Goal: Task Accomplishment & Management: Manage account settings

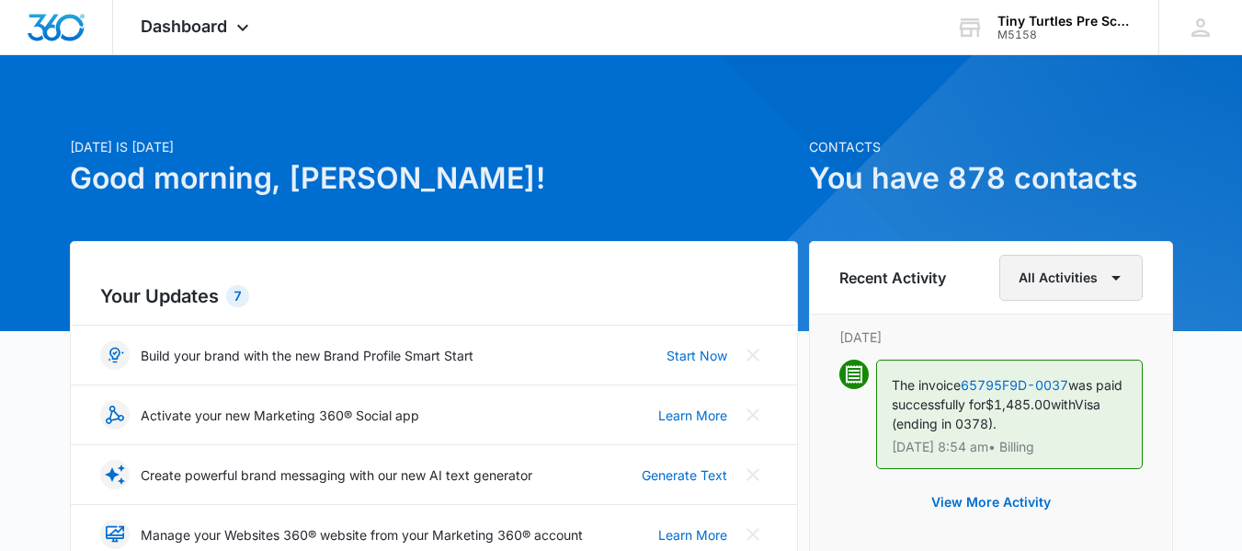
click at [1118, 286] on icon "button" at bounding box center [1116, 278] width 22 height 22
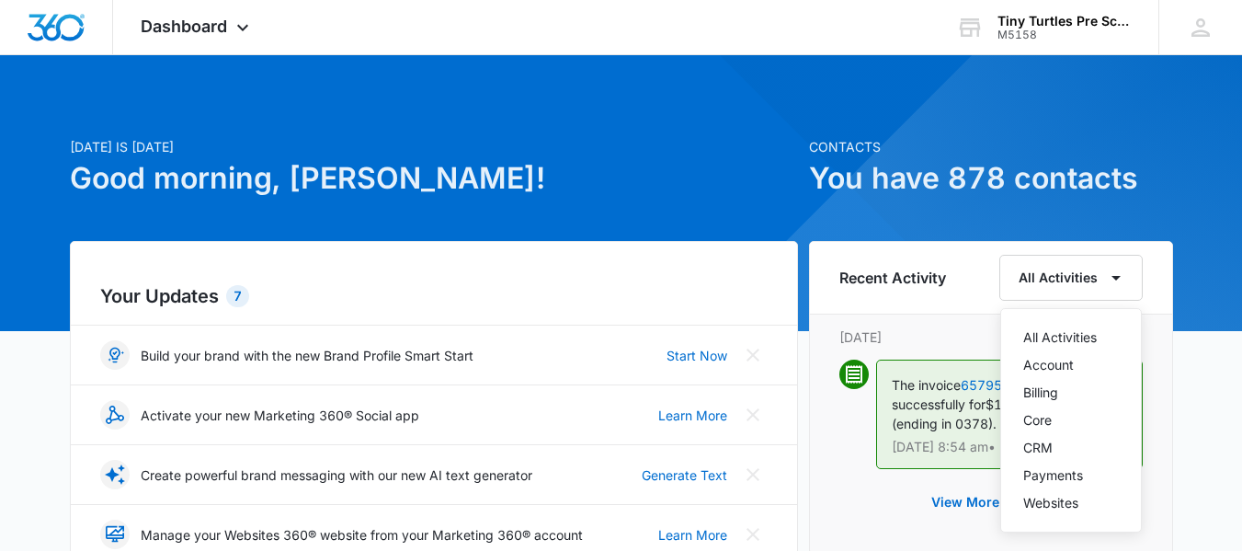
click at [929, 312] on div "Recent Activity All Activities All Activities Account Billing Core CRM Payments…" at bounding box center [991, 278] width 362 height 73
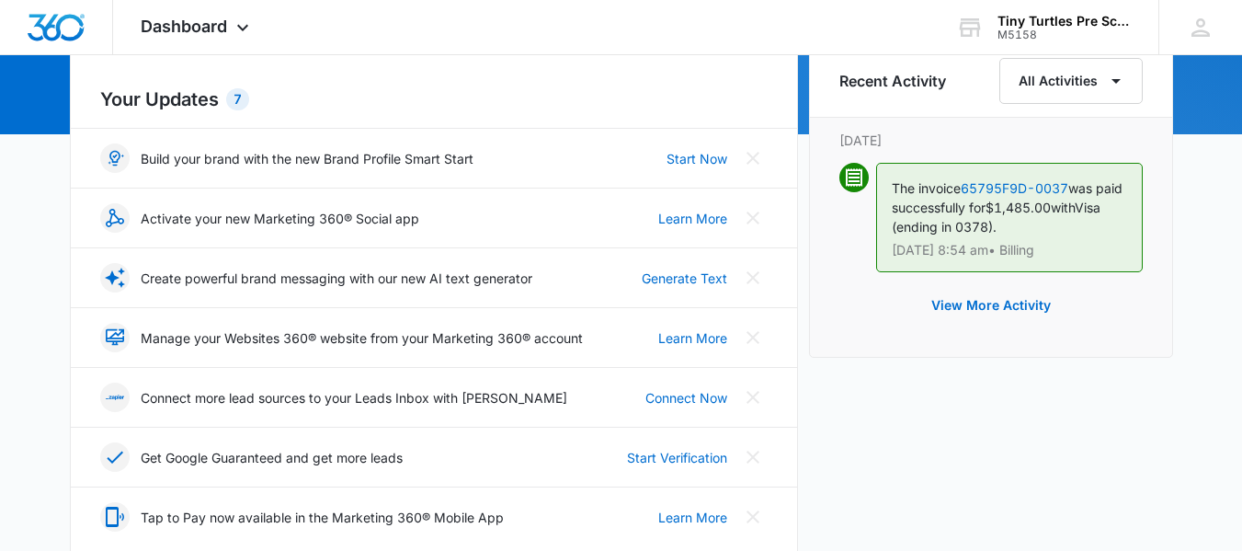
scroll to position [92, 0]
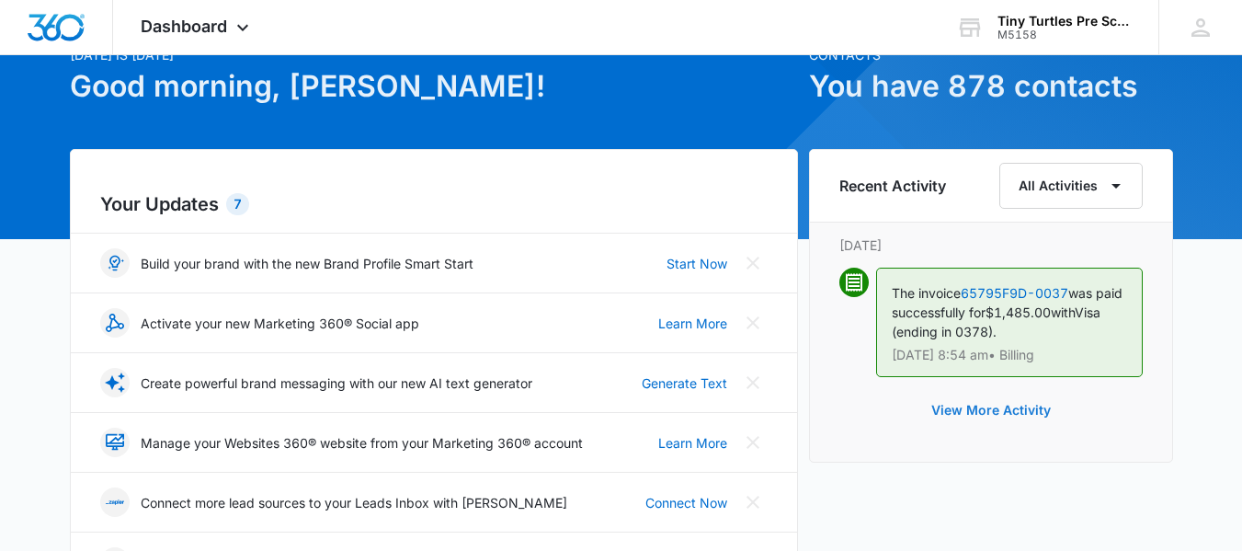
click at [1004, 414] on button "View More Activity" at bounding box center [991, 410] width 156 height 44
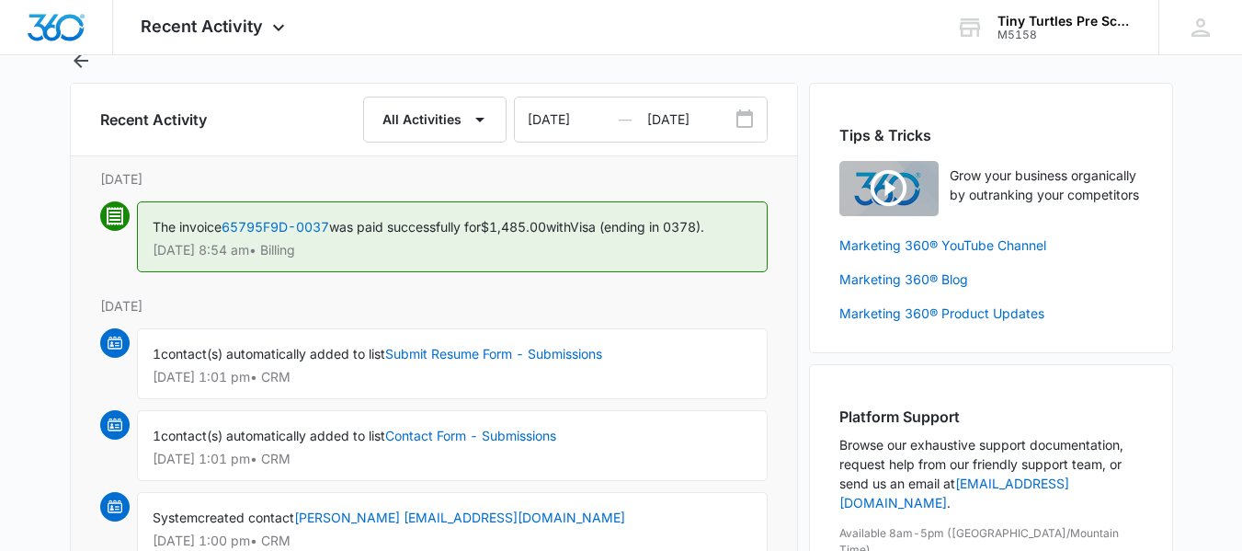
scroll to position [92, 0]
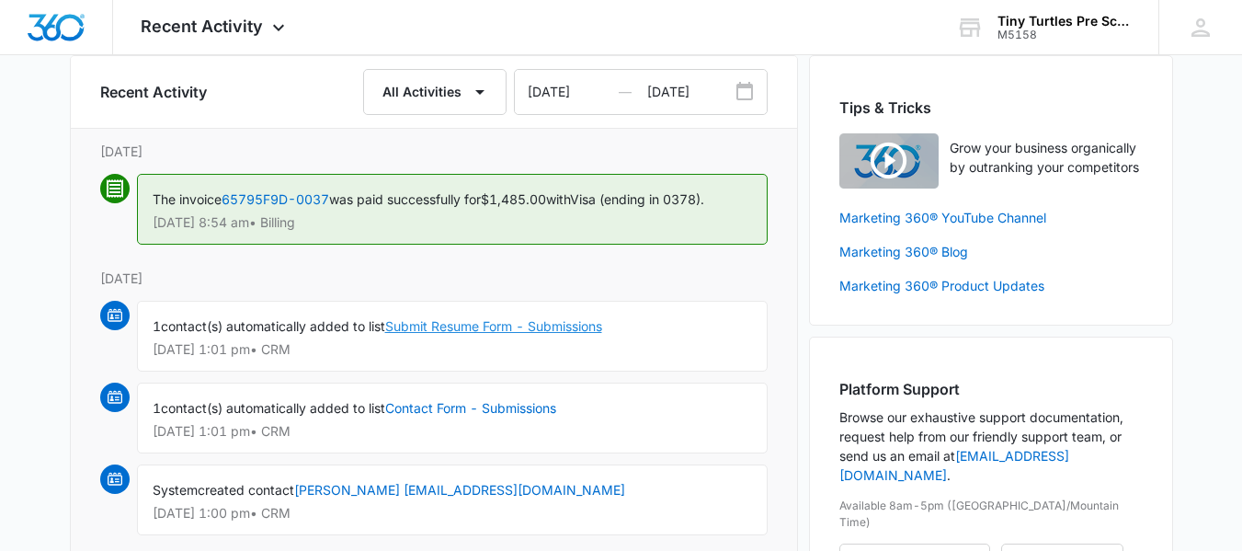
click at [472, 325] on link "Submit Resume Form - Submissions" at bounding box center [493, 326] width 217 height 16
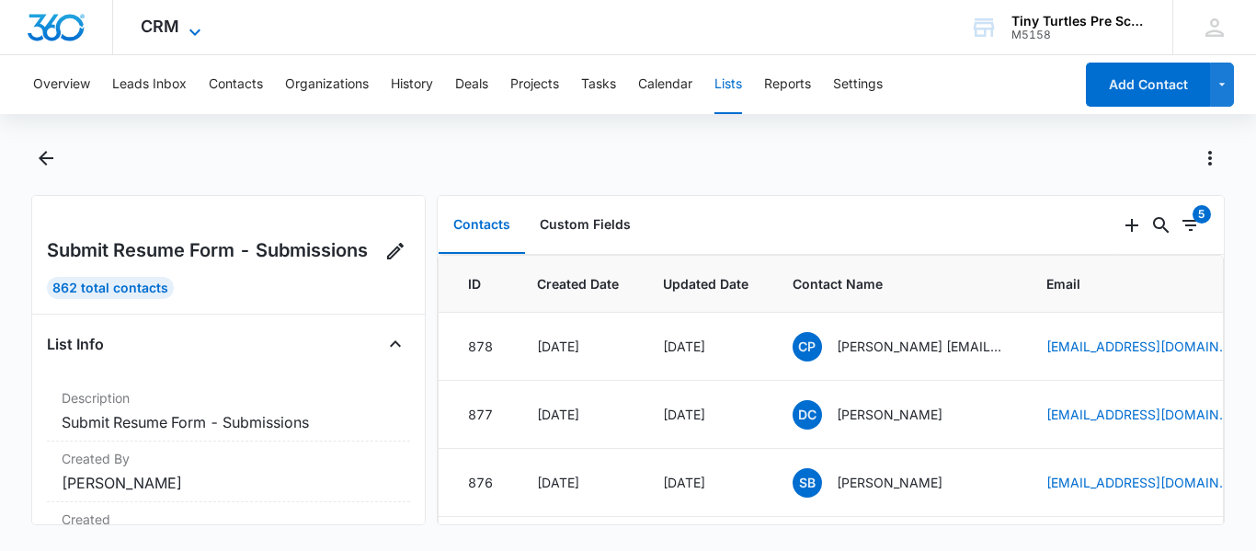
click at [193, 30] on icon at bounding box center [195, 32] width 22 height 22
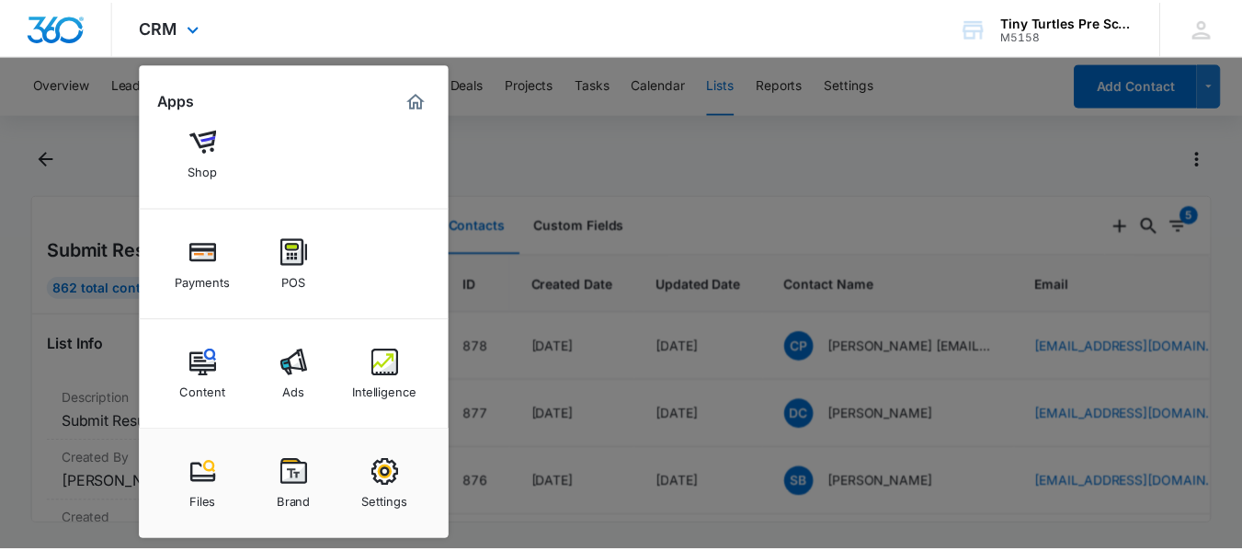
scroll to position [166, 0]
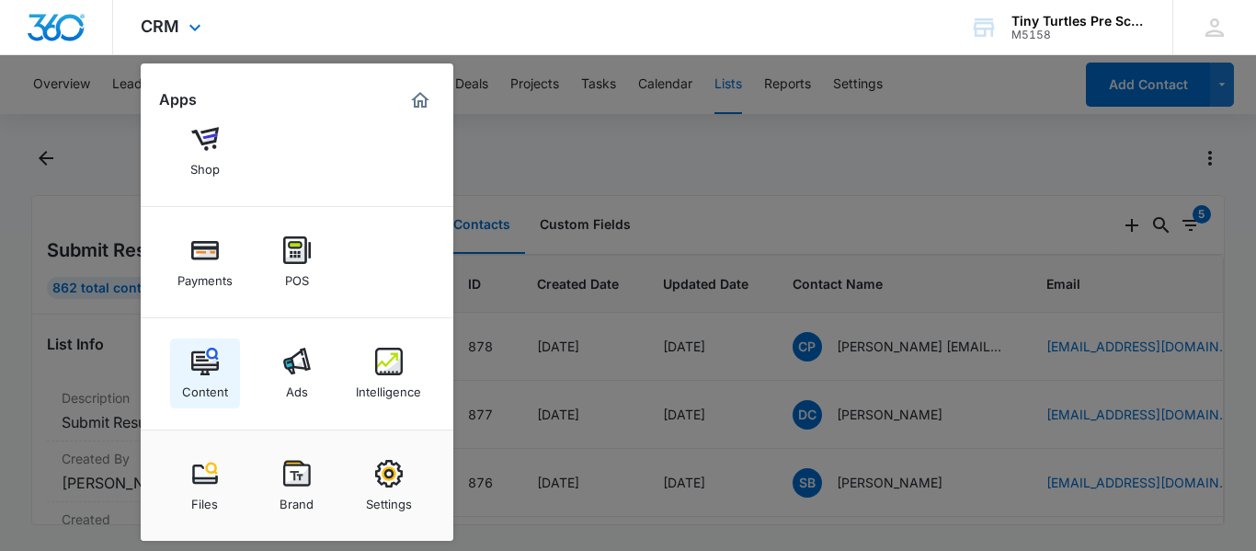
click at [199, 375] on div "Content" at bounding box center [205, 387] width 46 height 24
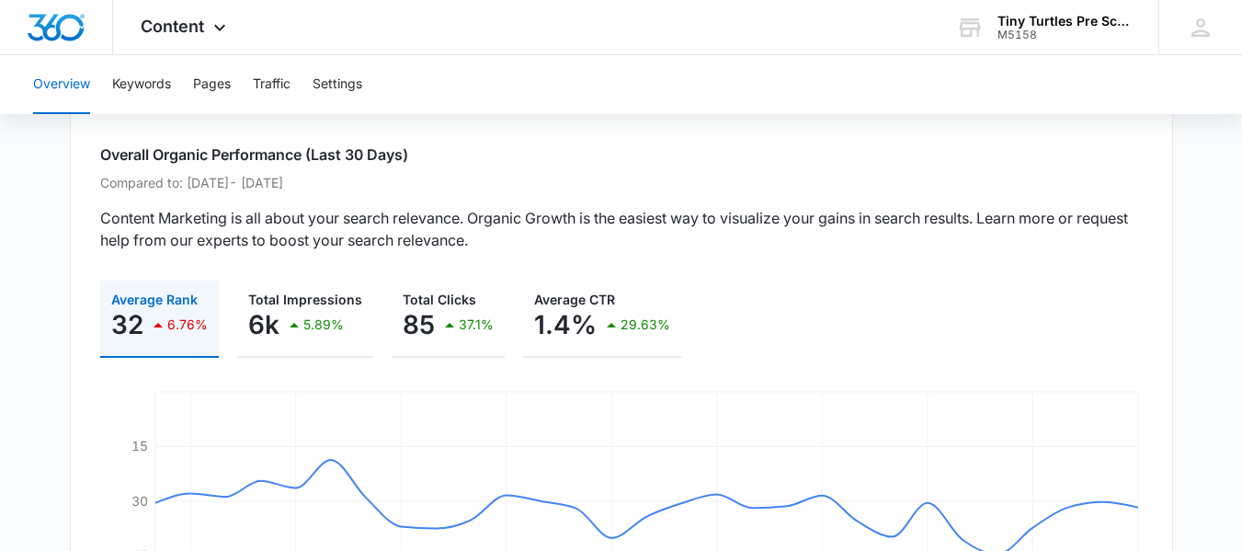
scroll to position [92, 0]
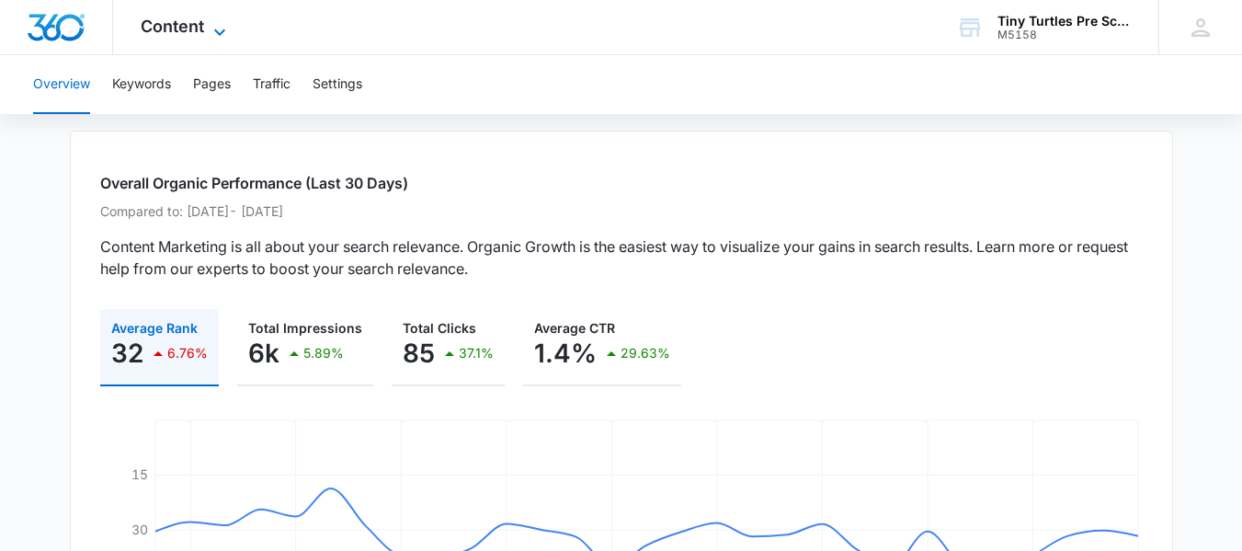
click at [212, 33] on icon at bounding box center [220, 32] width 22 height 22
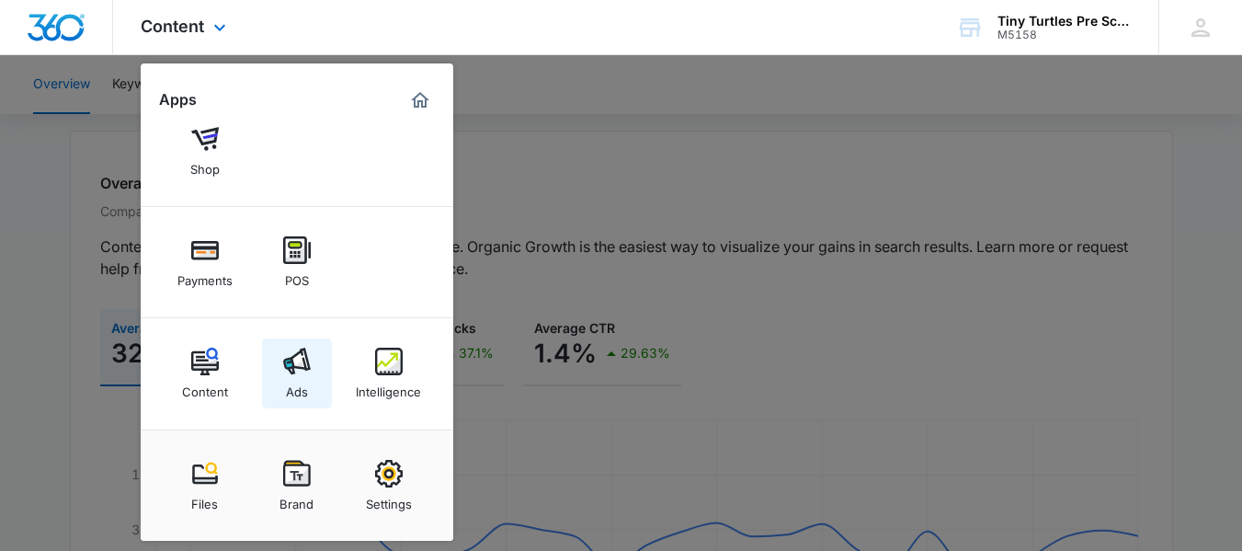
click at [299, 394] on div "Ads" at bounding box center [297, 387] width 22 height 24
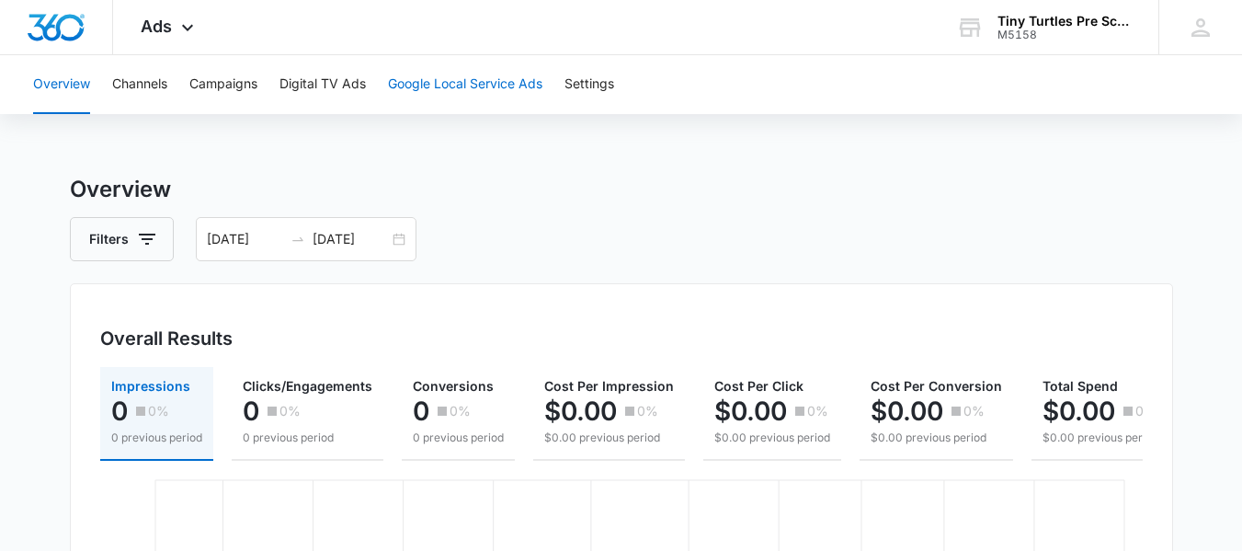
click at [472, 89] on button "Google Local Service Ads" at bounding box center [465, 84] width 154 height 59
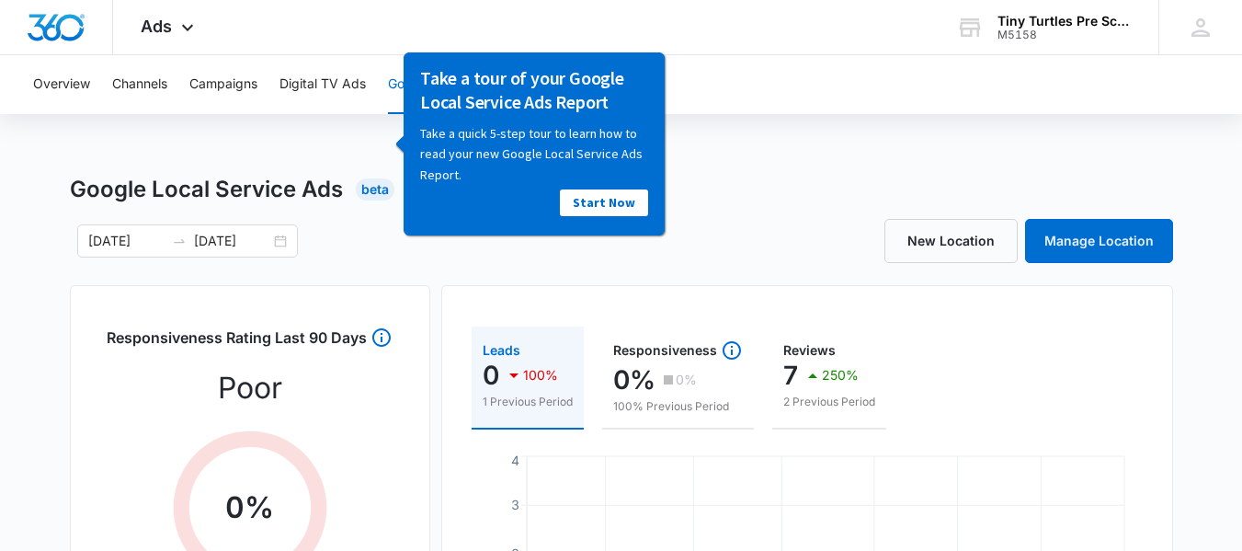
drag, startPoint x: 357, startPoint y: 110, endPoint x: 319, endPoint y: 109, distance: 37.7
click at [356, 110] on button "Digital TV Ads" at bounding box center [322, 84] width 86 height 59
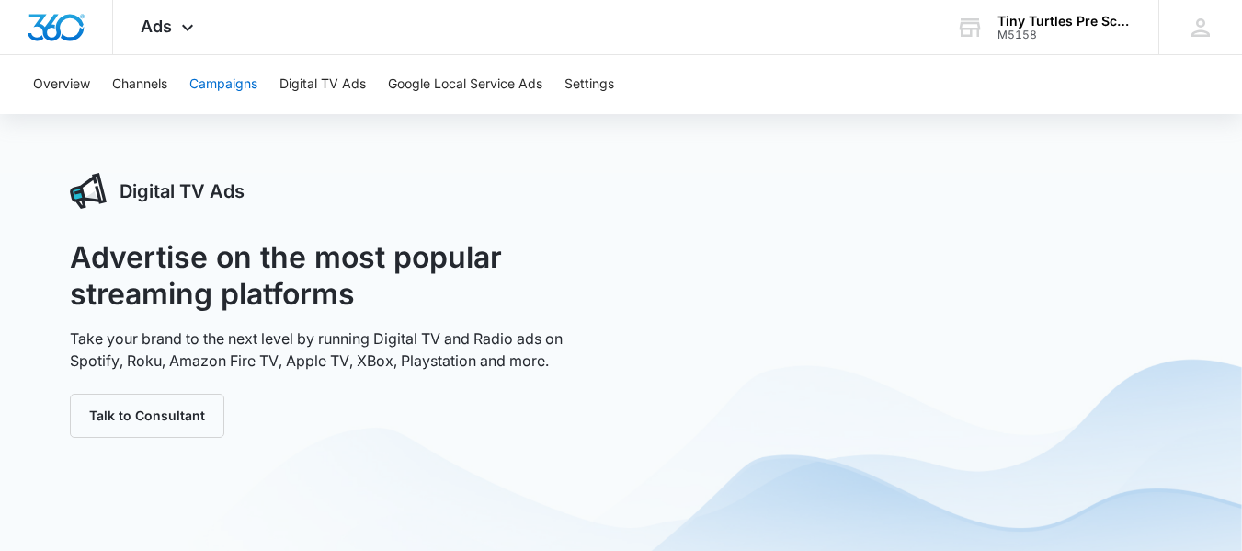
click at [237, 87] on button "Campaigns" at bounding box center [223, 84] width 68 height 59
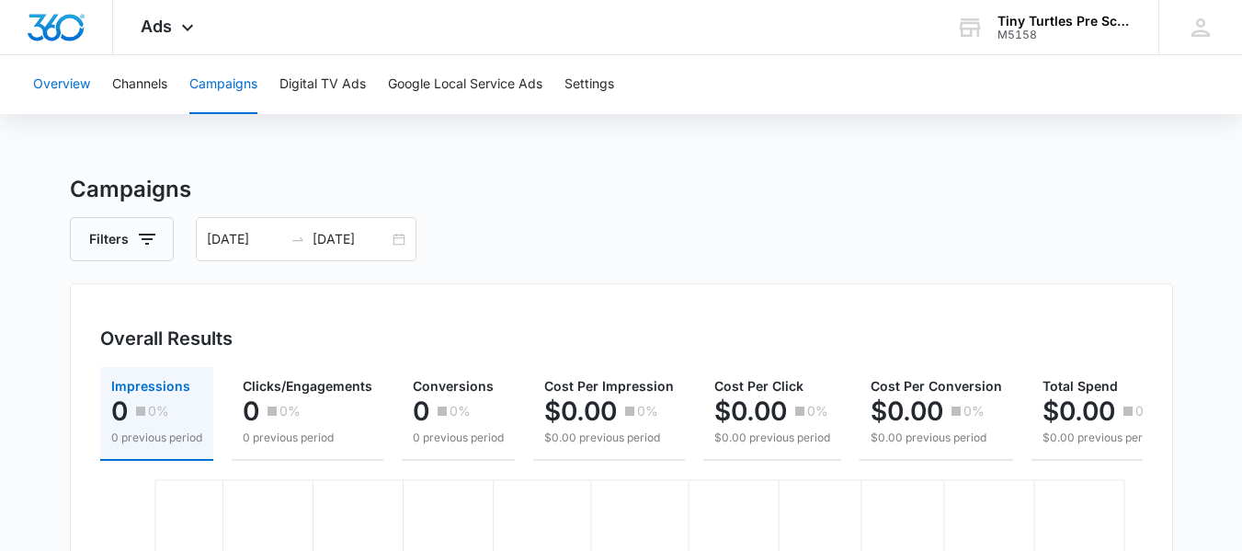
click at [64, 85] on button "Overview" at bounding box center [61, 84] width 57 height 59
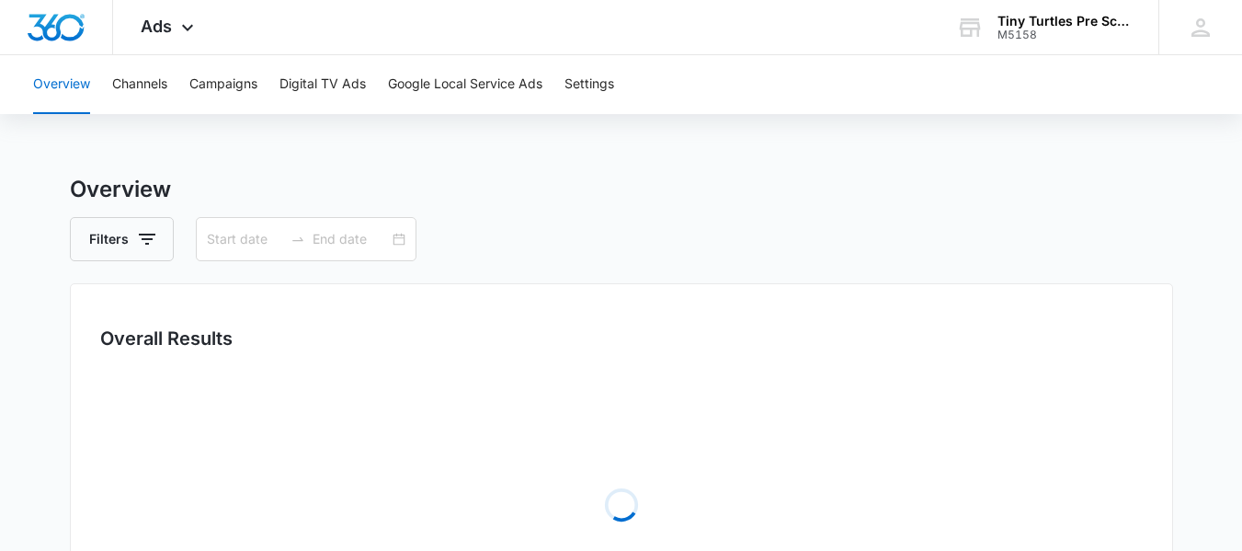
type input "[DATE]"
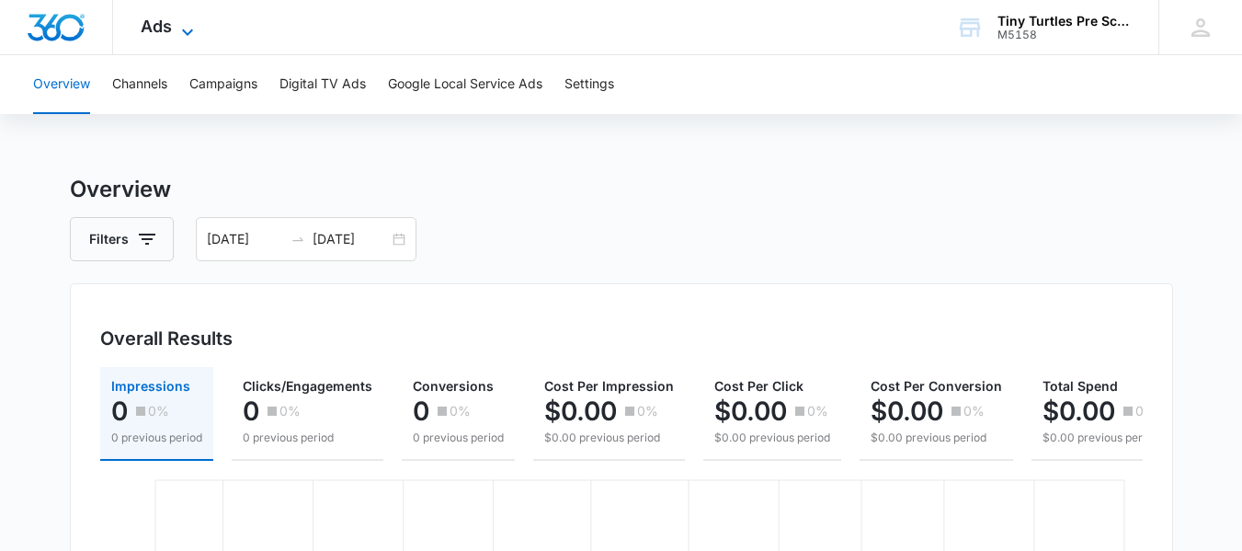
click at [179, 35] on icon at bounding box center [187, 32] width 22 height 22
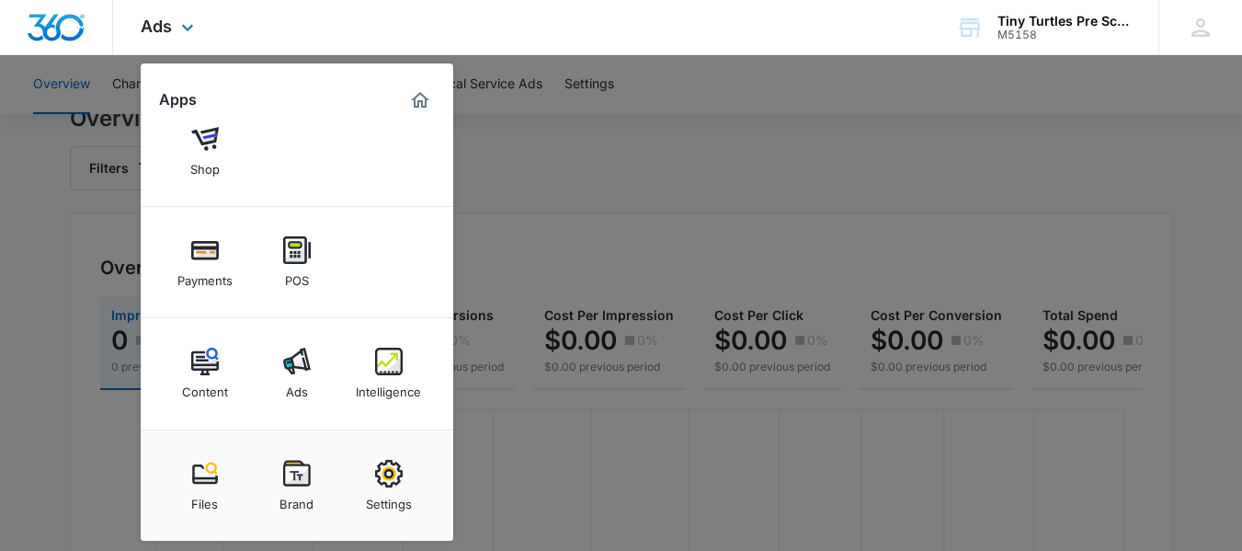
scroll to position [92, 0]
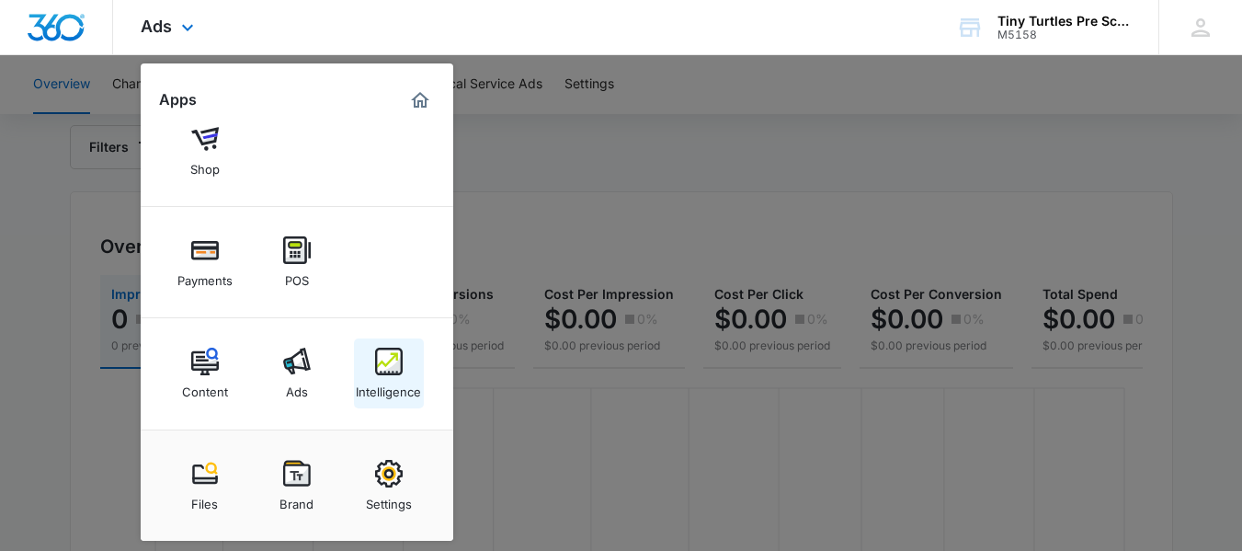
click at [399, 365] on img at bounding box center [389, 361] width 28 height 28
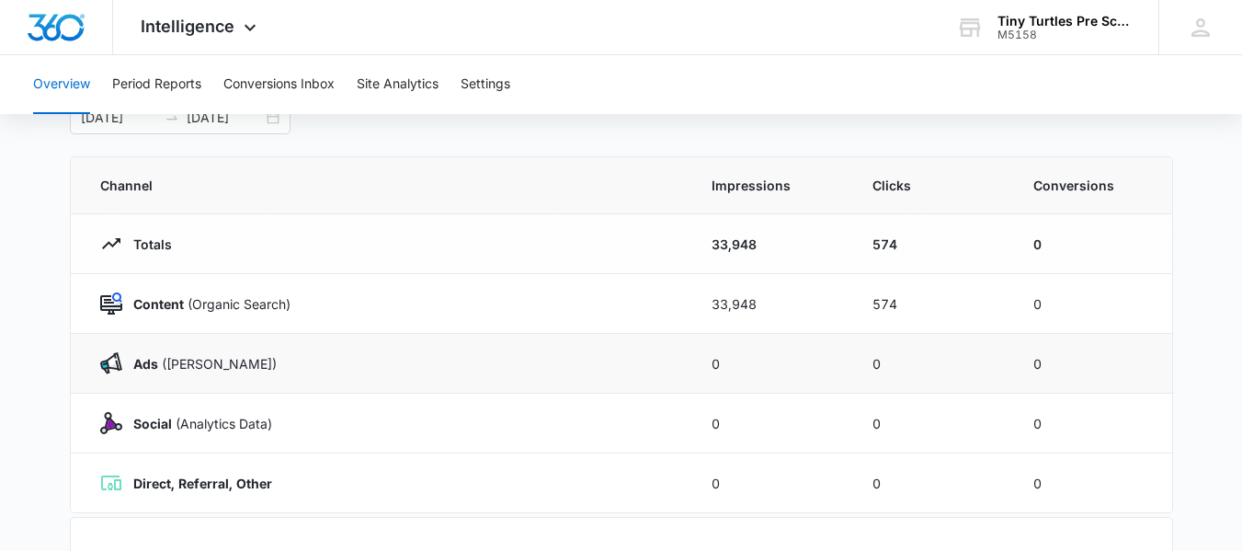
scroll to position [92, 0]
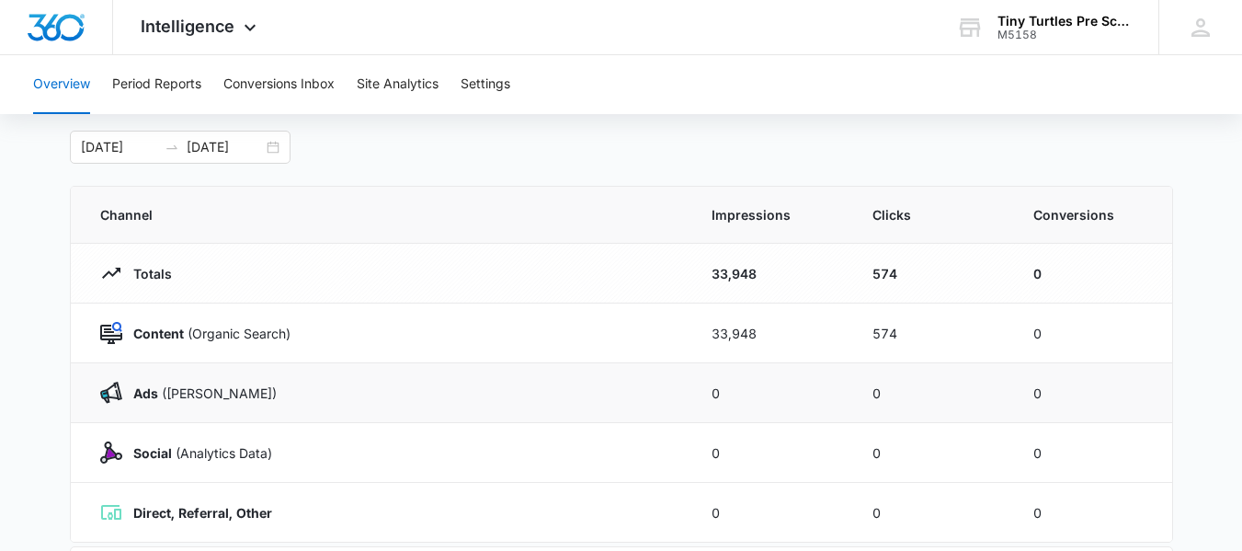
click at [206, 403] on div "Ads (Ad Campaigns)" at bounding box center [383, 392] width 567 height 22
click at [185, 392] on p "Ads (Ad Campaigns)" at bounding box center [199, 392] width 154 height 19
click at [151, 395] on strong "Ads" at bounding box center [145, 393] width 25 height 16
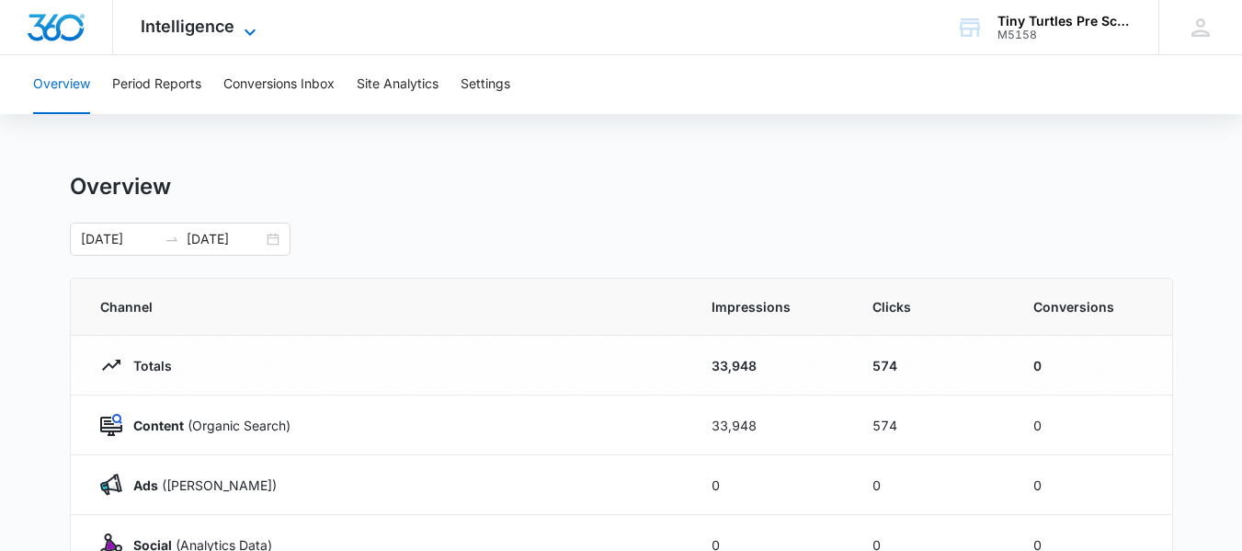
click at [250, 28] on icon at bounding box center [250, 32] width 22 height 22
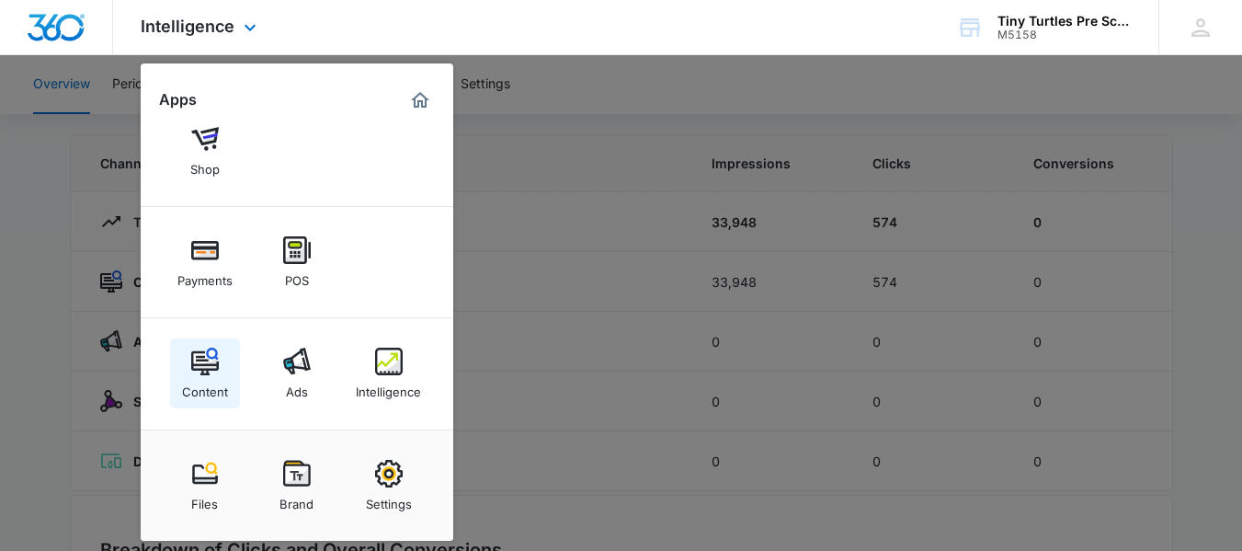
scroll to position [184, 0]
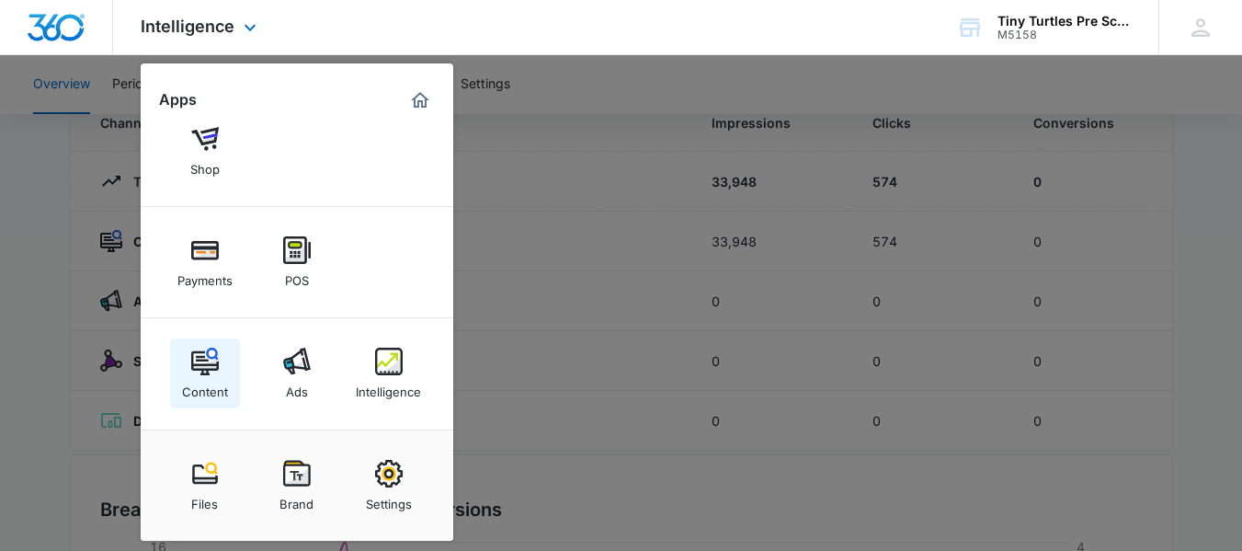
click at [204, 369] on img at bounding box center [205, 361] width 28 height 28
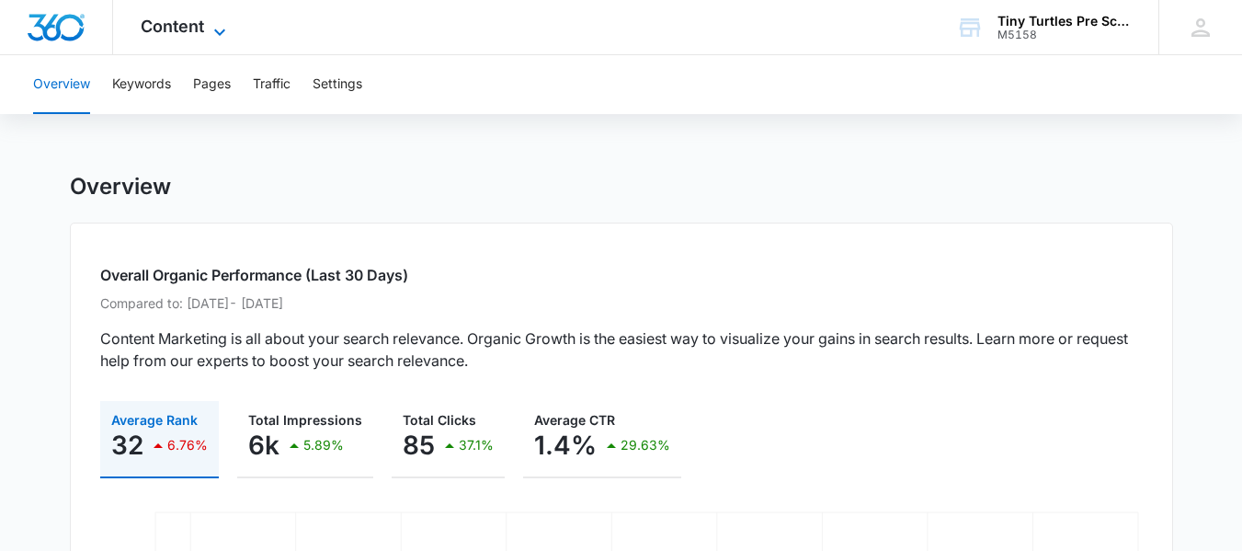
click at [217, 28] on icon at bounding box center [220, 32] width 22 height 22
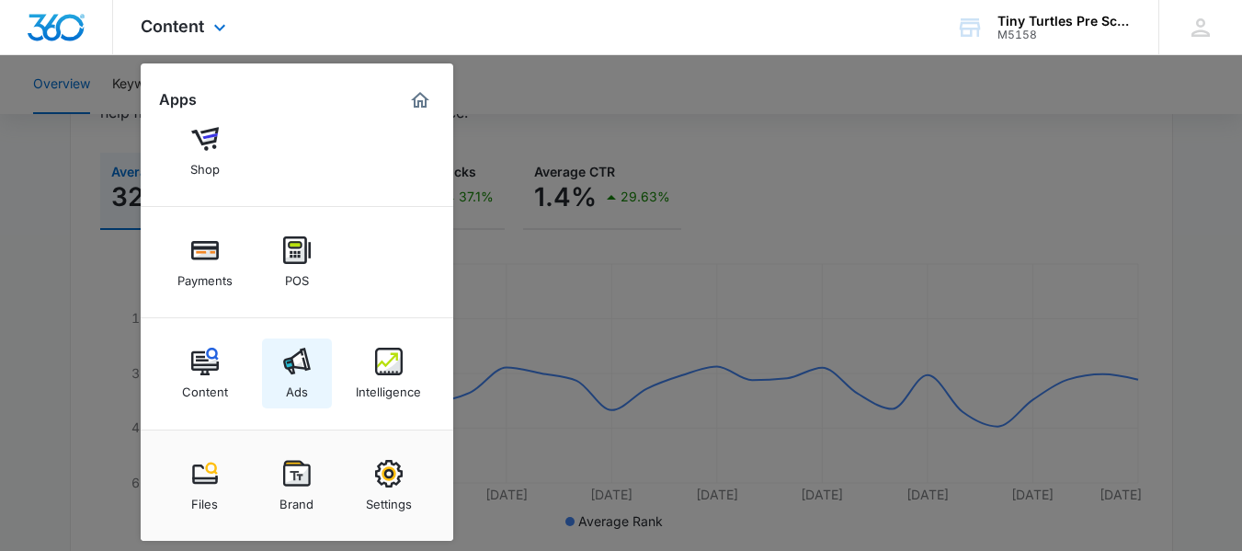
scroll to position [276, 0]
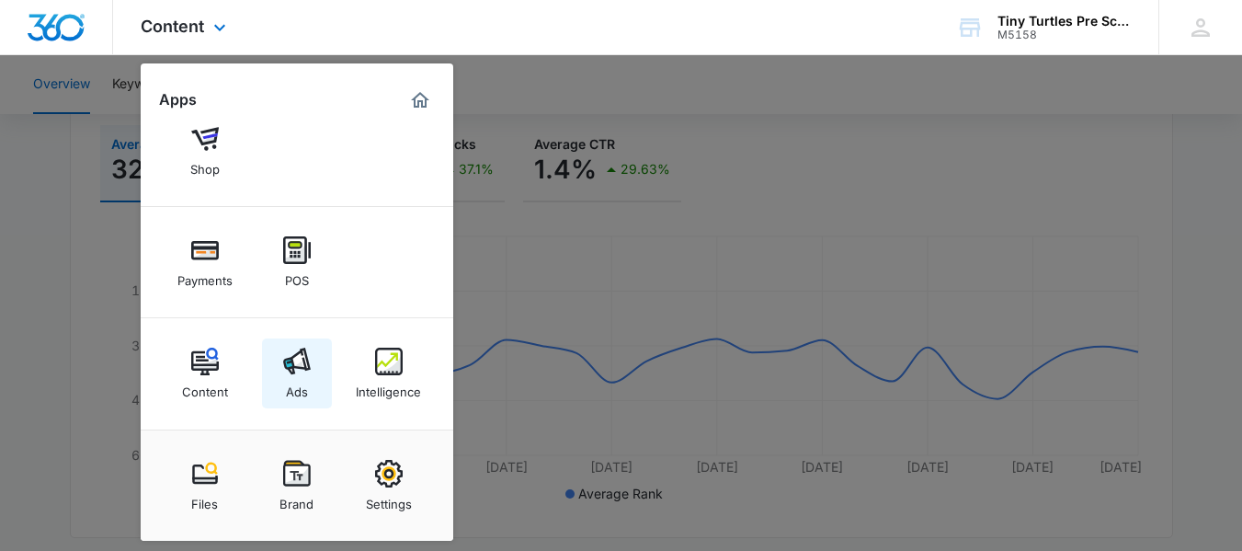
click at [301, 370] on img at bounding box center [297, 361] width 28 height 28
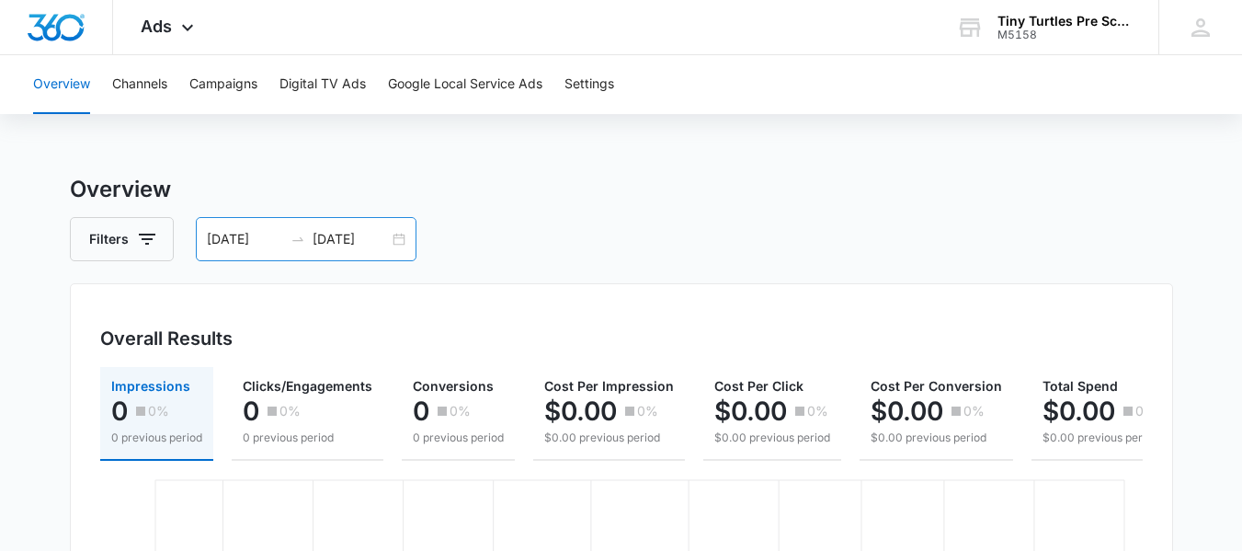
click at [397, 237] on div "04/01/2025 08/08/2025" at bounding box center [306, 239] width 221 height 44
click at [242, 89] on button "Campaigns" at bounding box center [223, 84] width 68 height 59
click at [396, 246] on div "04/01/2025 08/08/2025" at bounding box center [306, 239] width 221 height 44
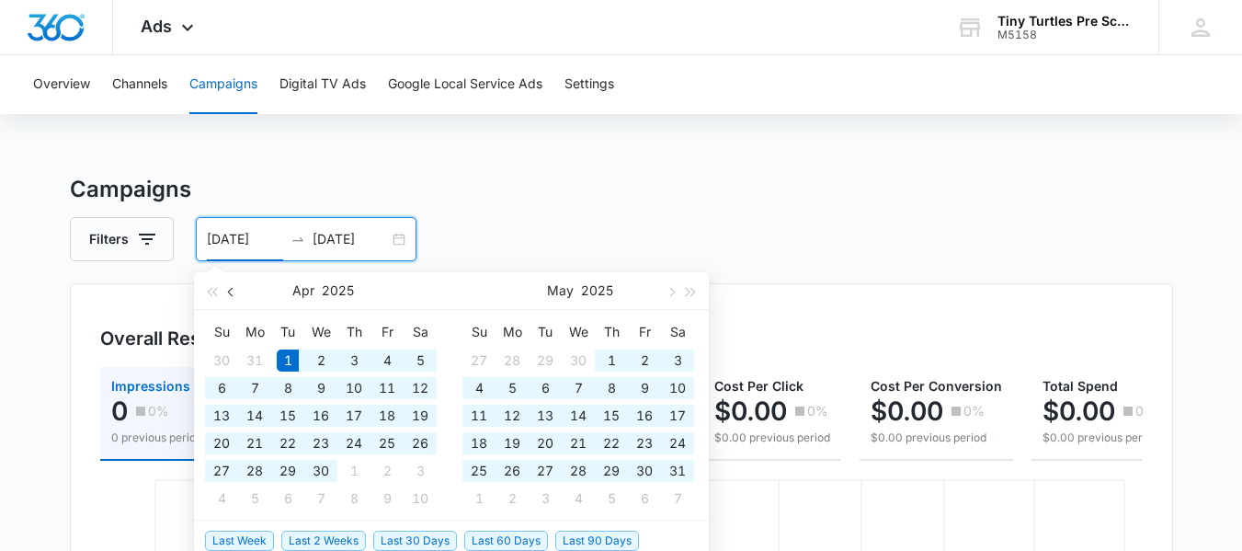
click at [234, 296] on button "button" at bounding box center [232, 290] width 20 height 37
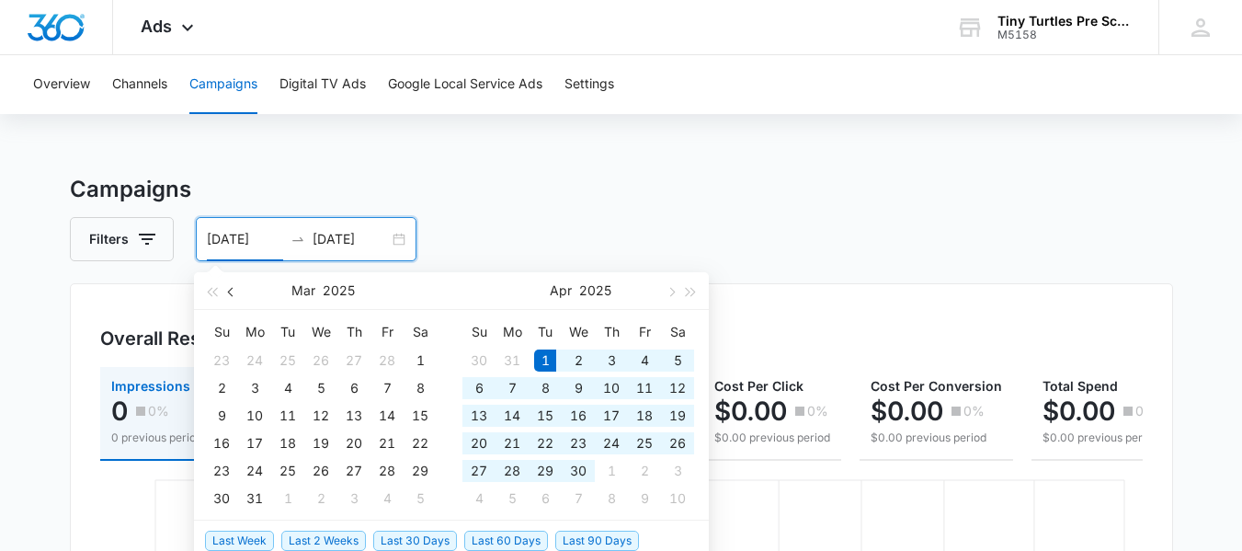
click at [234, 296] on button "button" at bounding box center [232, 290] width 20 height 37
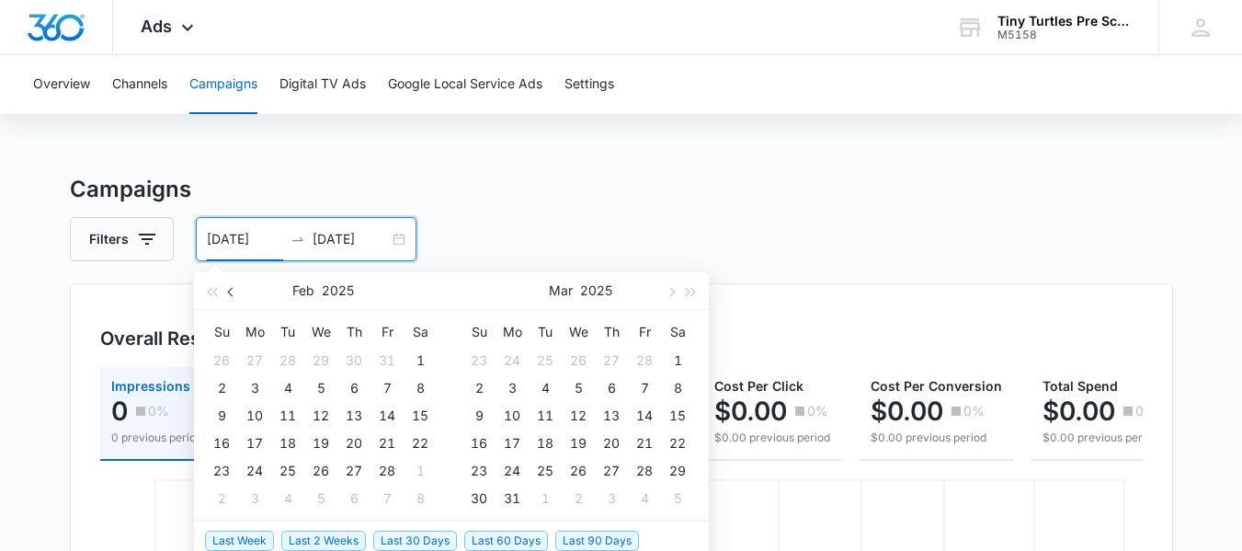
click at [234, 296] on button "button" at bounding box center [232, 290] width 20 height 37
click at [234, 295] on button "button" at bounding box center [232, 290] width 20 height 37
click at [234, 294] on button "button" at bounding box center [232, 290] width 20 height 37
click at [234, 292] on span "button" at bounding box center [232, 291] width 9 height 9
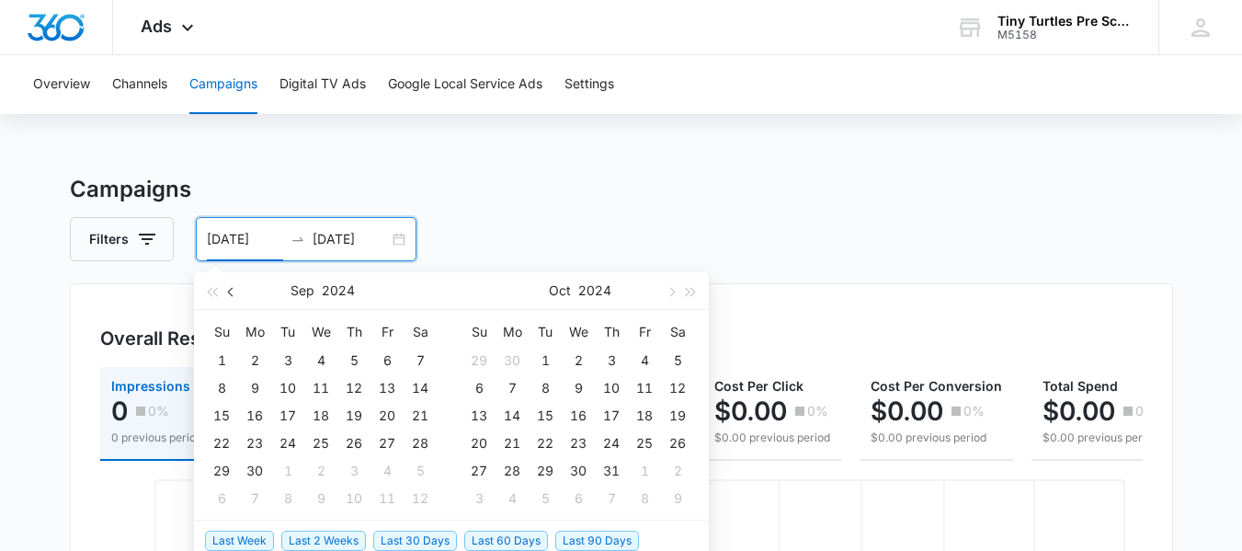
click at [234, 292] on span "button" at bounding box center [232, 291] width 9 height 9
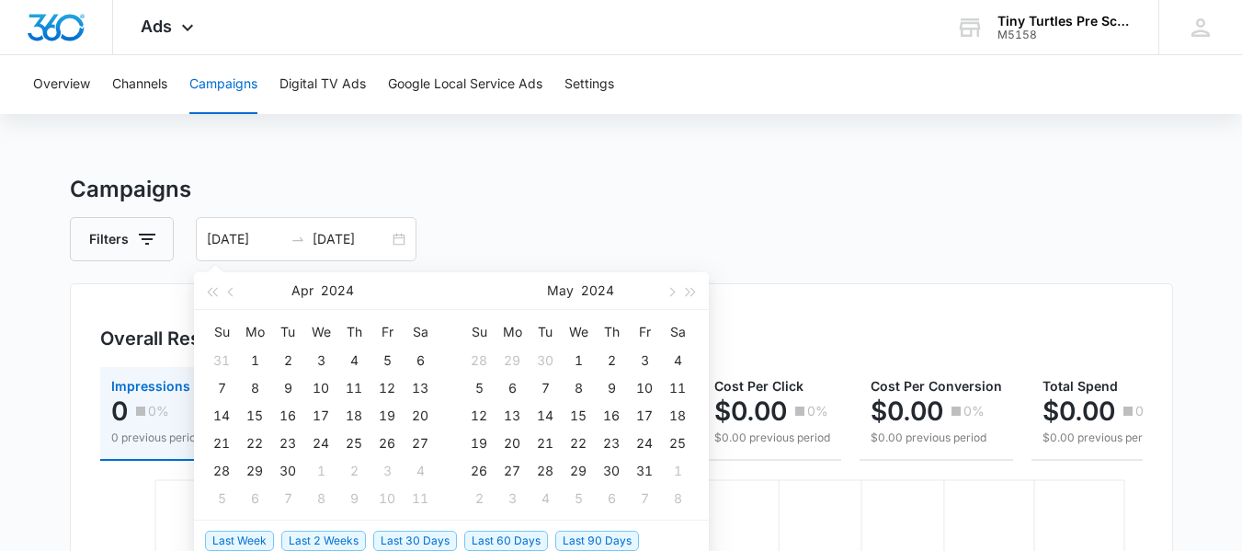
type input "[DATE]"
click at [452, 180] on h3 "Campaigns" at bounding box center [621, 189] width 1103 height 33
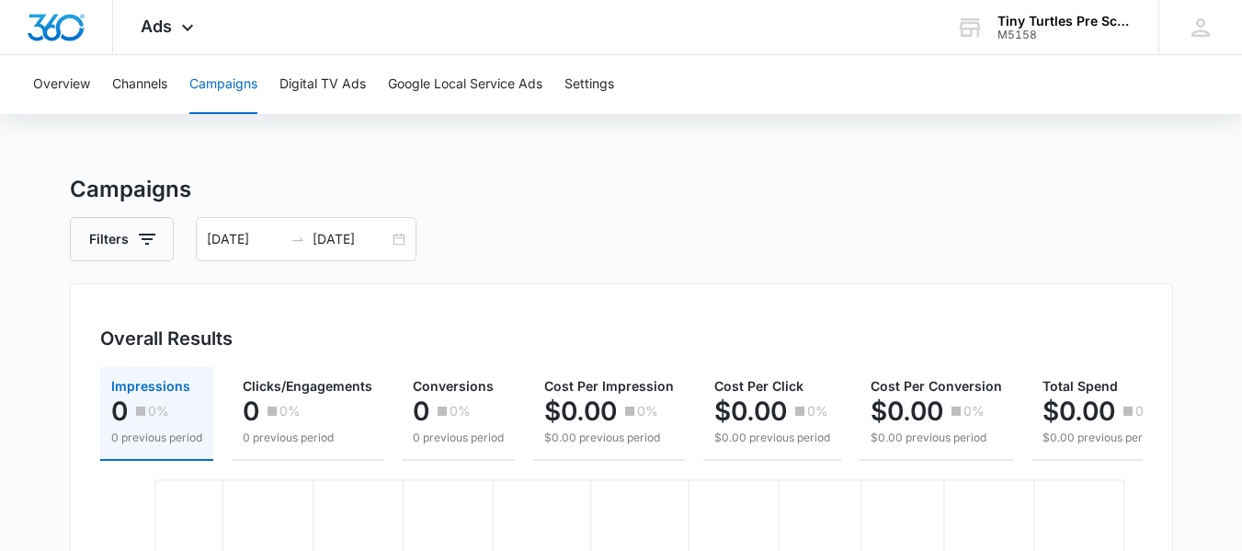
click at [455, 188] on h3 "Campaigns" at bounding box center [621, 189] width 1103 height 33
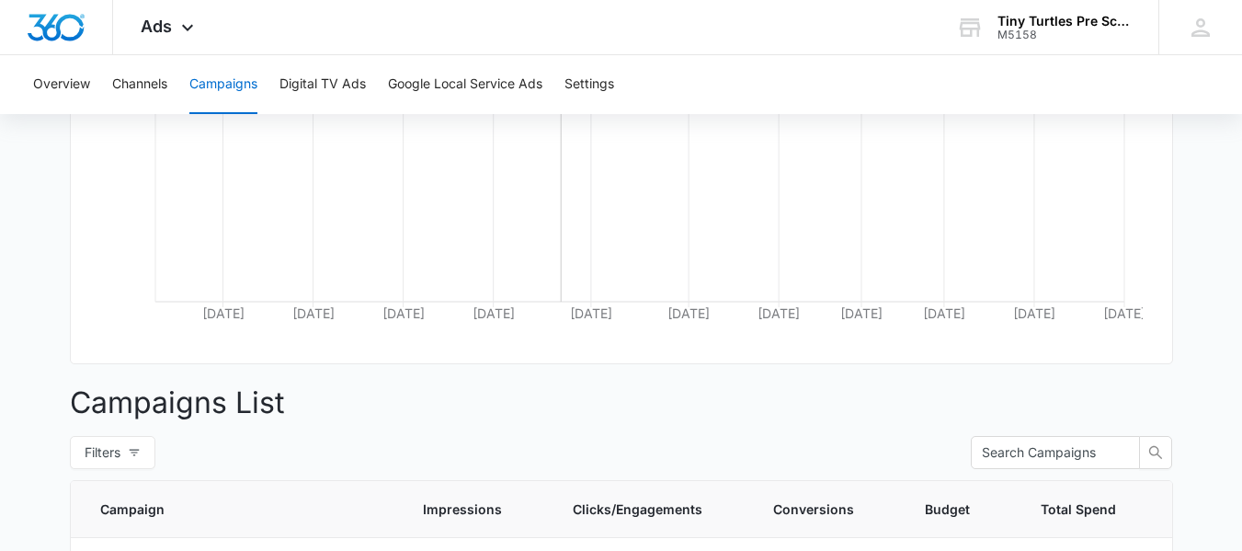
scroll to position [551, 0]
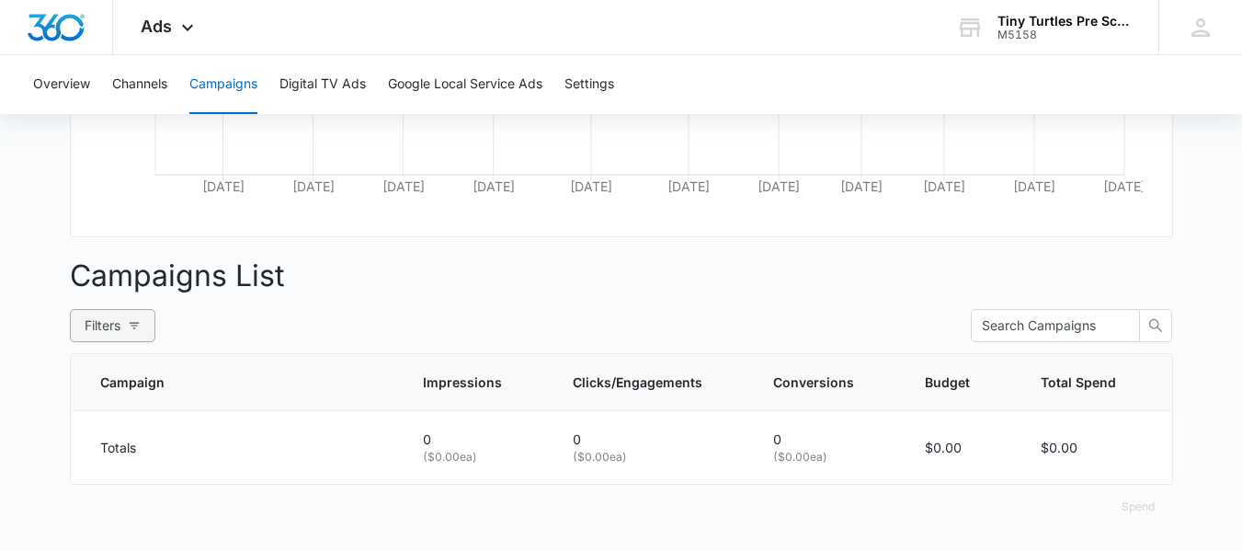
click at [143, 335] on button "Filters" at bounding box center [112, 325] width 85 height 33
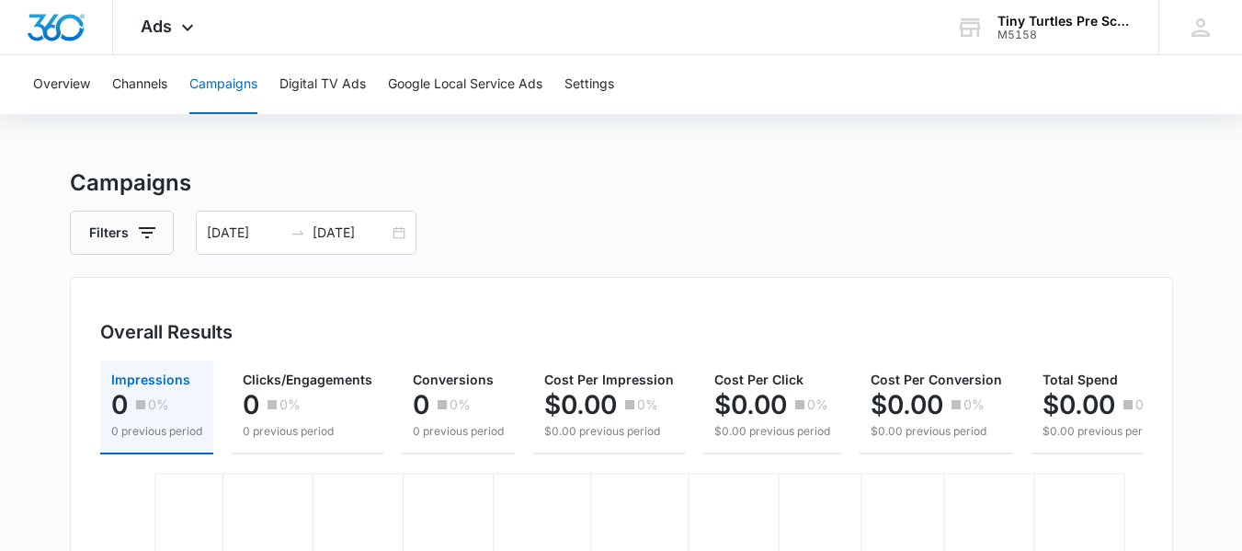
scroll to position [0, 0]
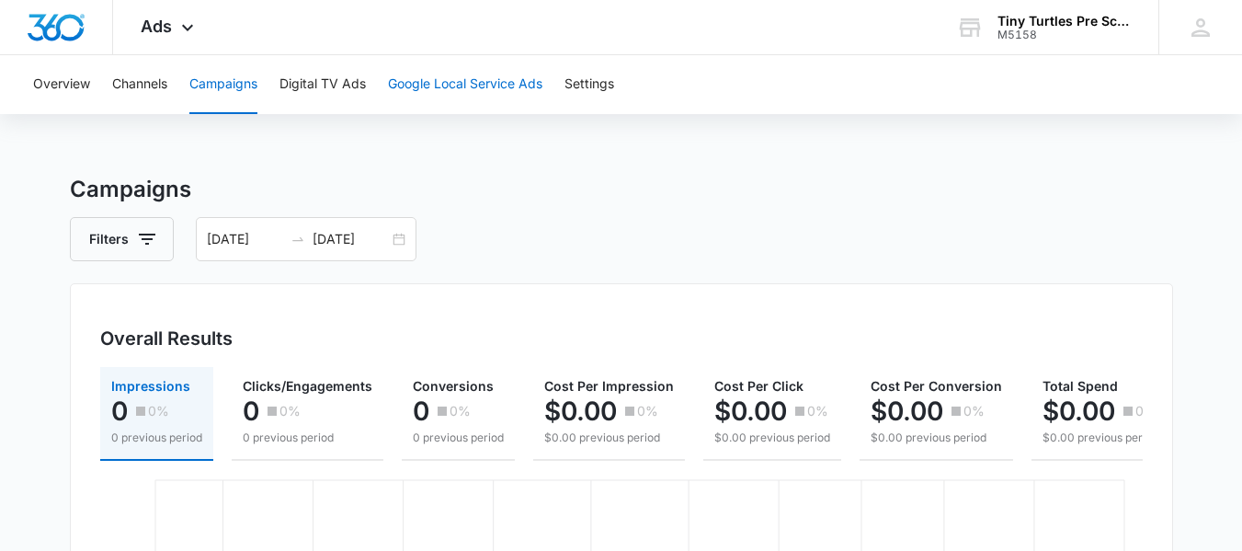
click at [484, 87] on button "Google Local Service Ads" at bounding box center [465, 84] width 154 height 59
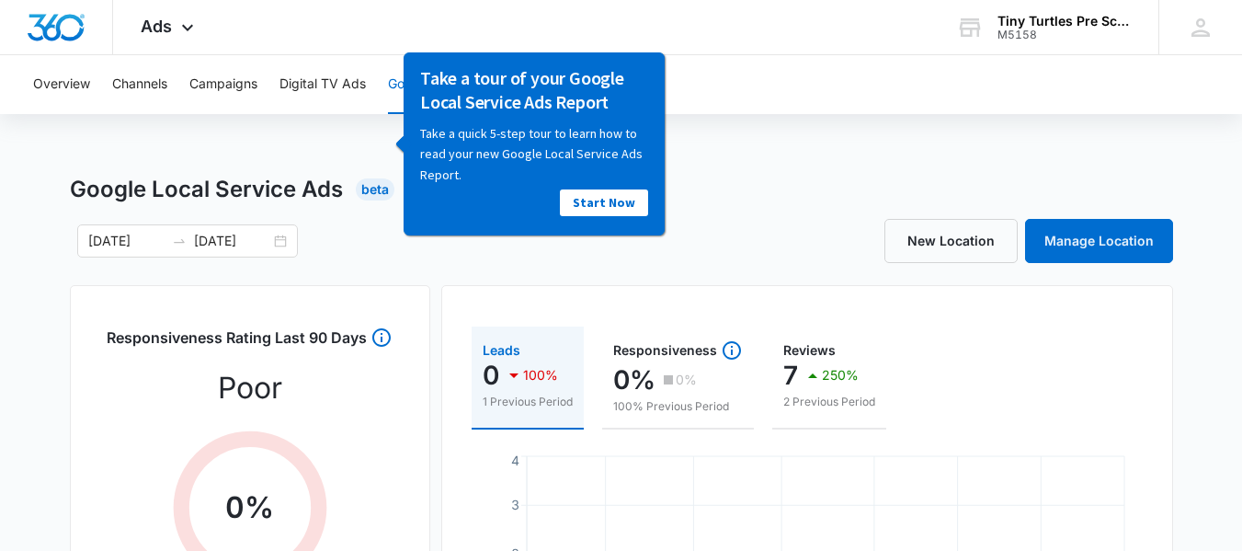
click at [164, 87] on button "Channels" at bounding box center [139, 84] width 55 height 59
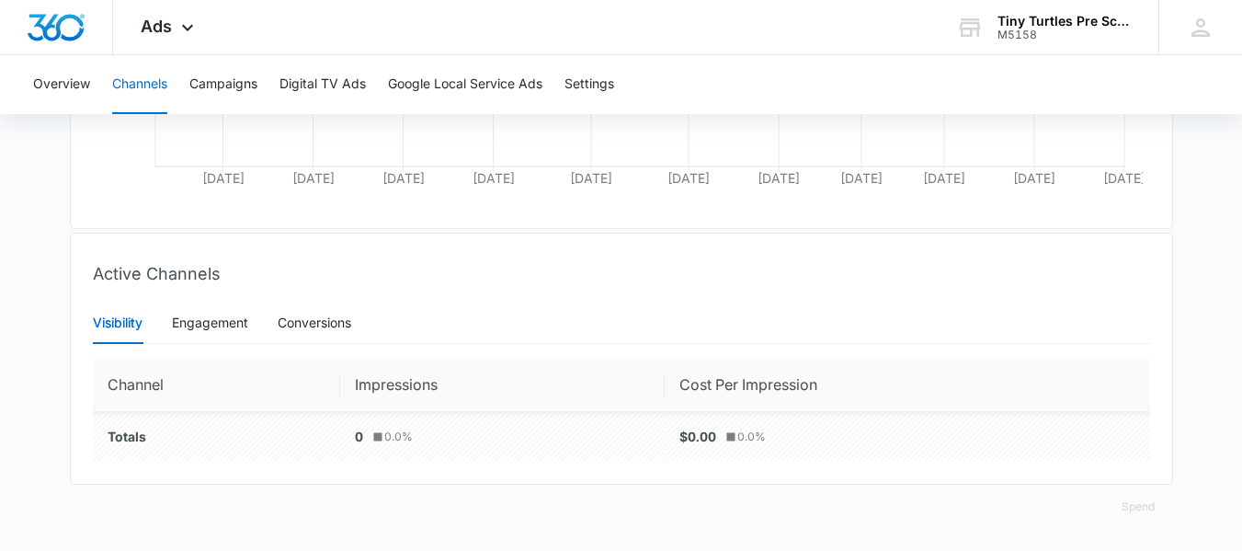
scroll to position [566, 0]
click at [189, 321] on div "Engagement" at bounding box center [210, 323] width 76 height 20
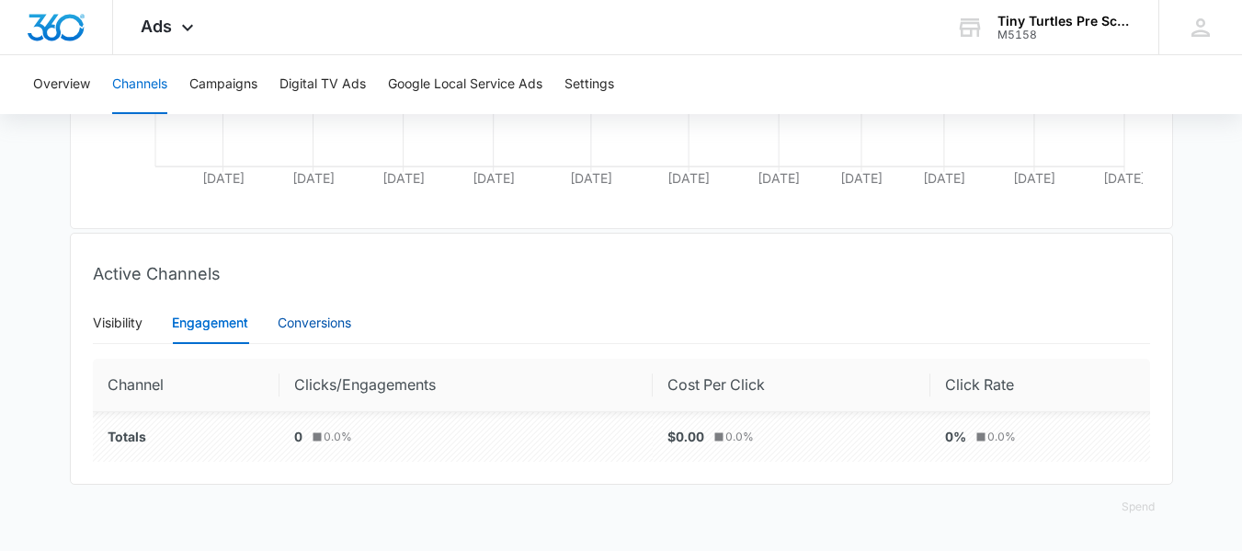
click at [338, 328] on div "Conversions" at bounding box center [315, 323] width 74 height 20
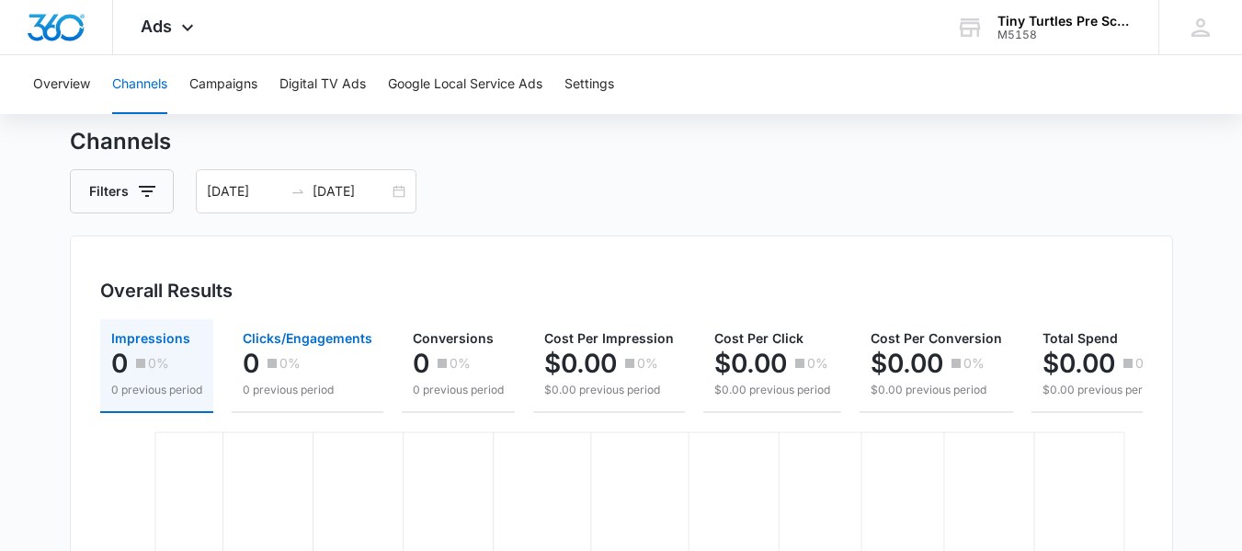
scroll to position [0, 0]
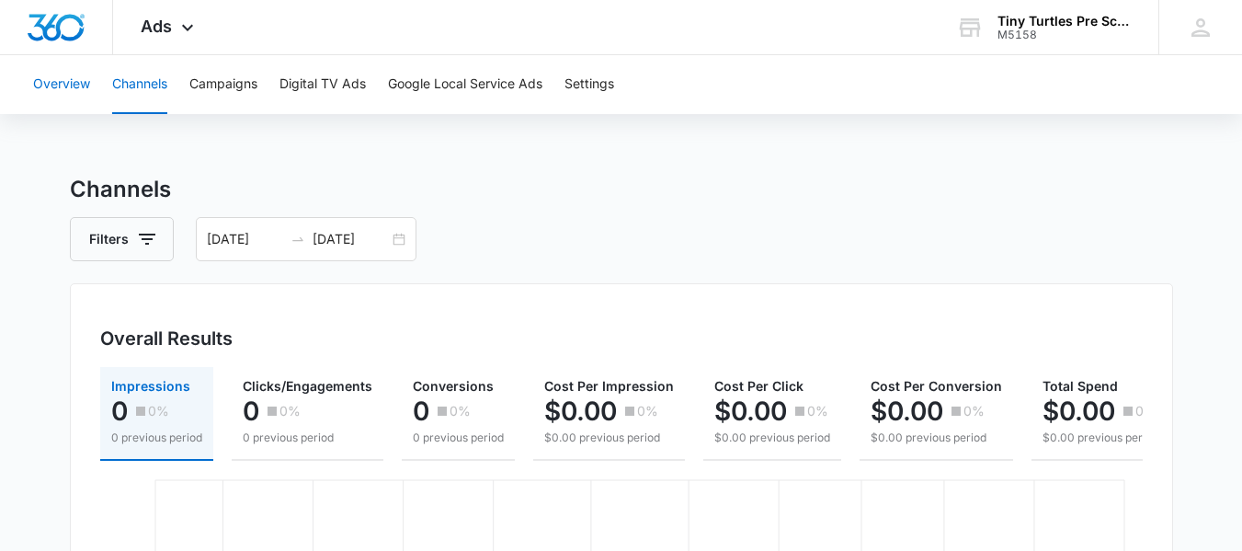
click at [71, 80] on button "Overview" at bounding box center [61, 84] width 57 height 59
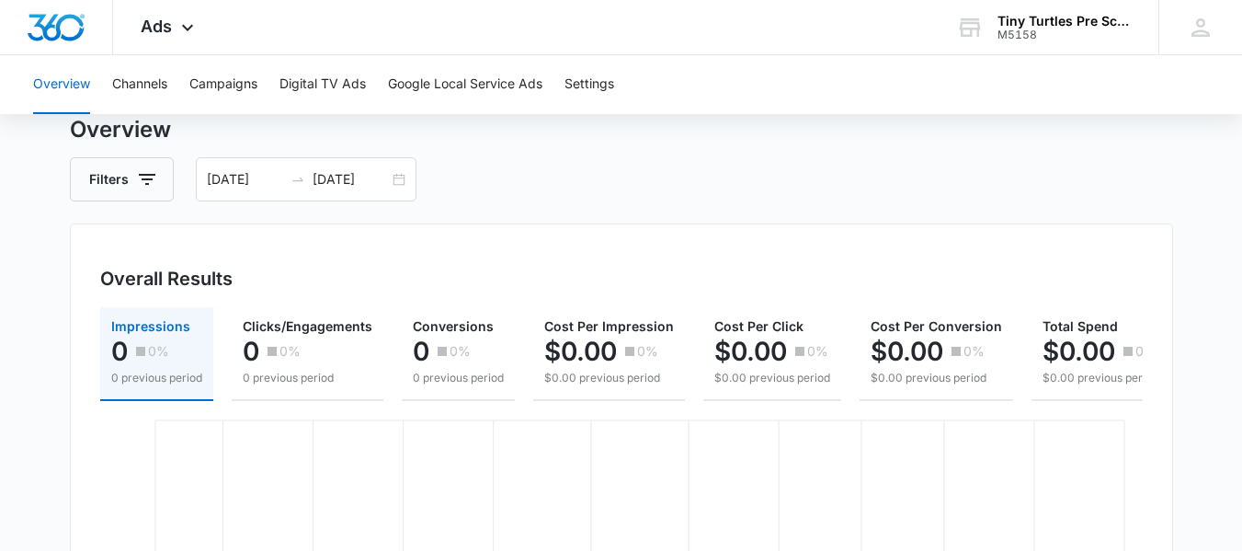
scroll to position [92, 0]
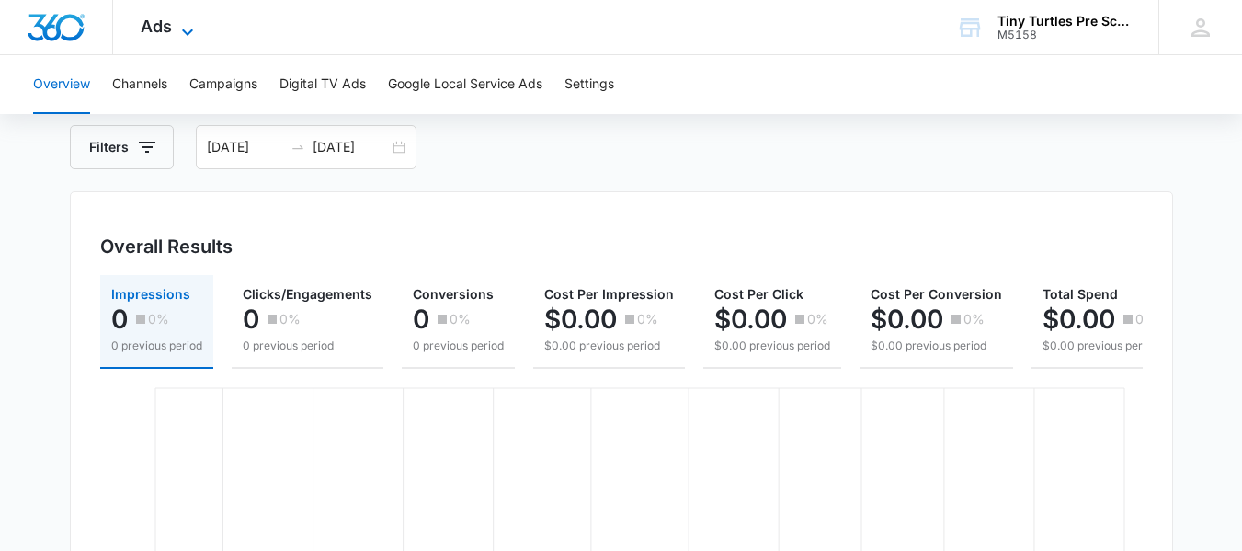
click at [186, 35] on icon at bounding box center [187, 32] width 22 height 22
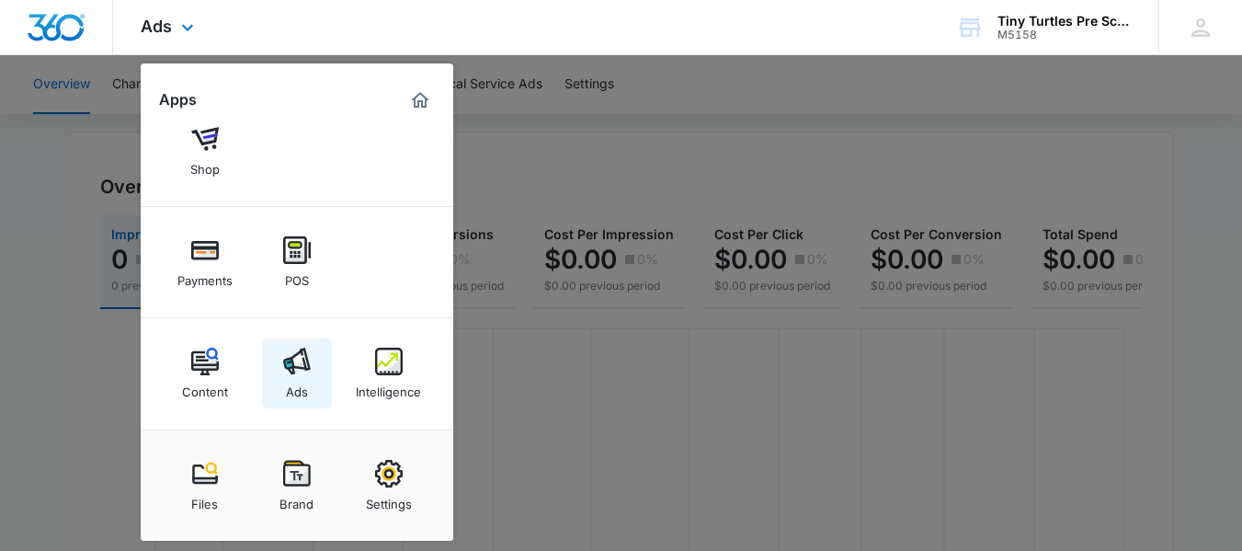
scroll to position [184, 0]
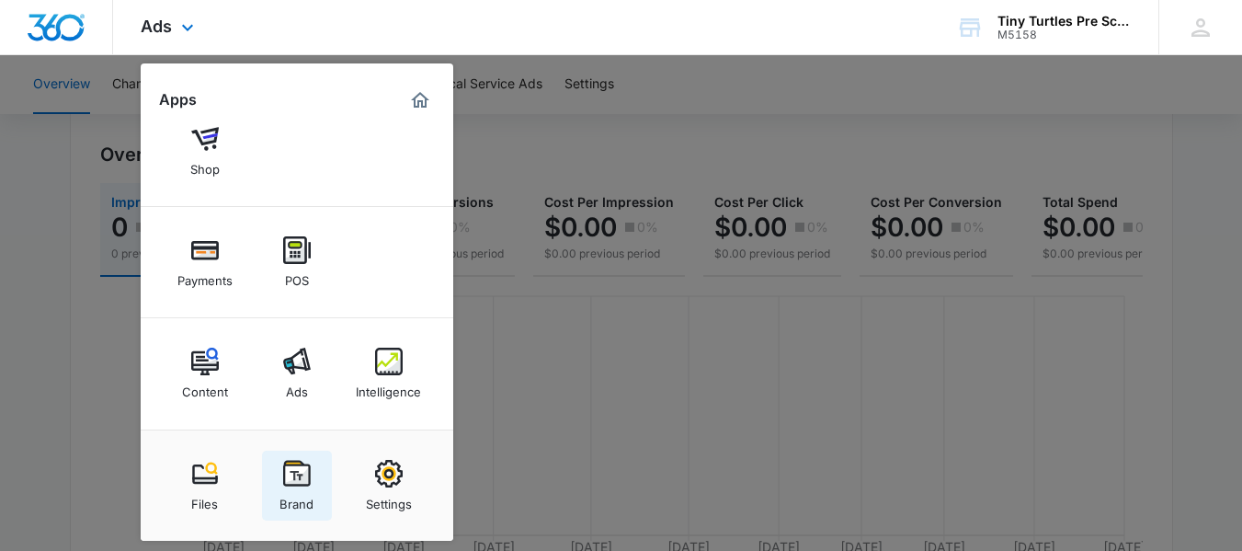
click at [307, 485] on img at bounding box center [297, 474] width 28 height 28
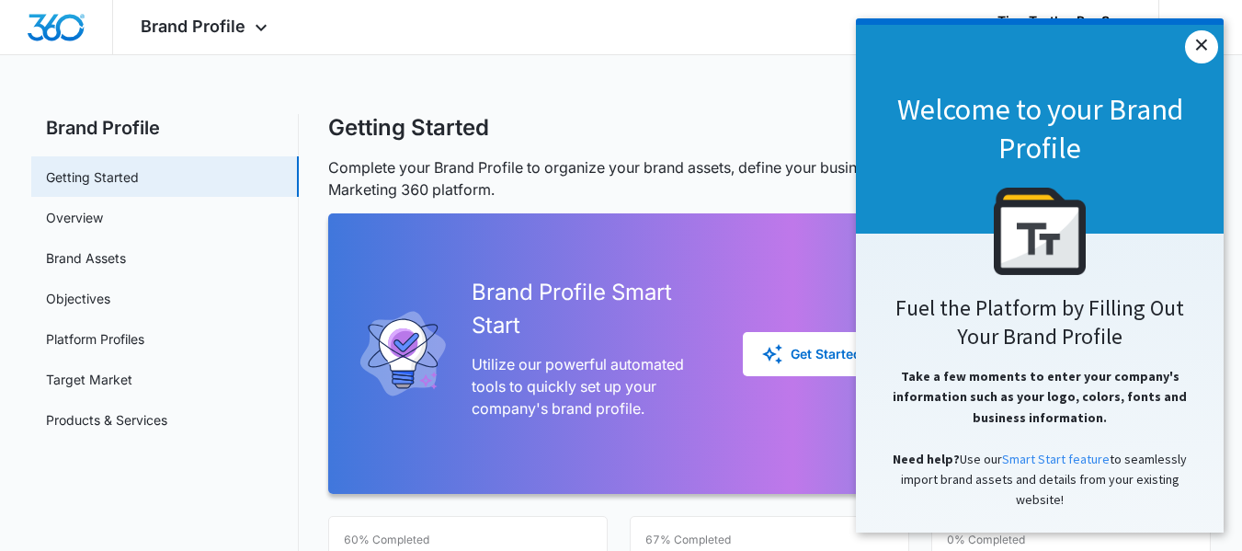
click at [1192, 45] on link "×" at bounding box center [1201, 46] width 33 height 33
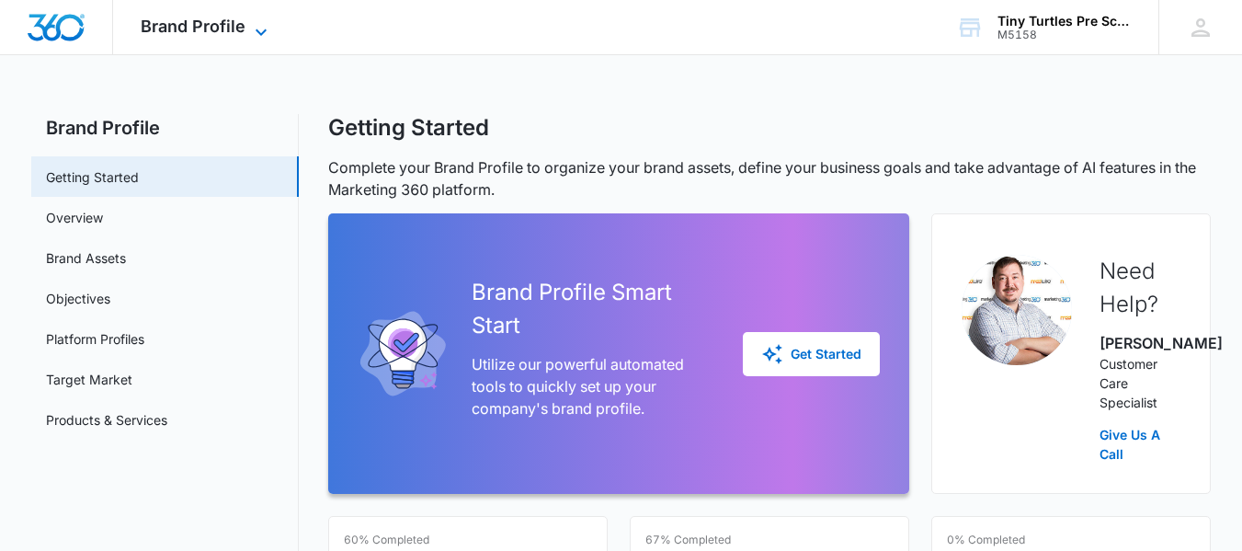
click at [250, 36] on icon at bounding box center [261, 32] width 22 height 22
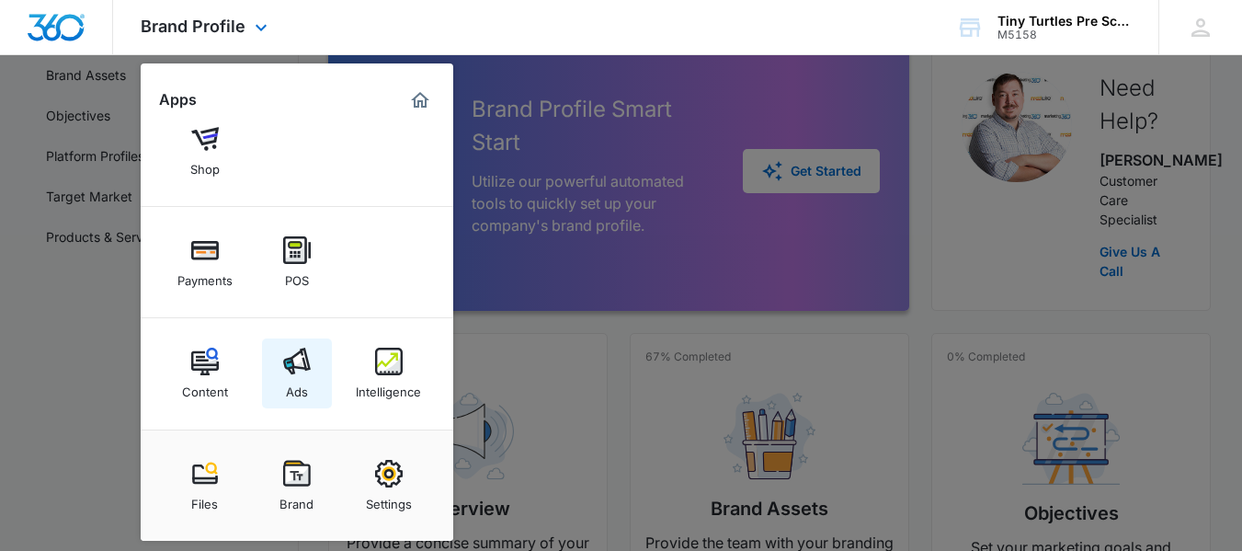
scroll to position [184, 0]
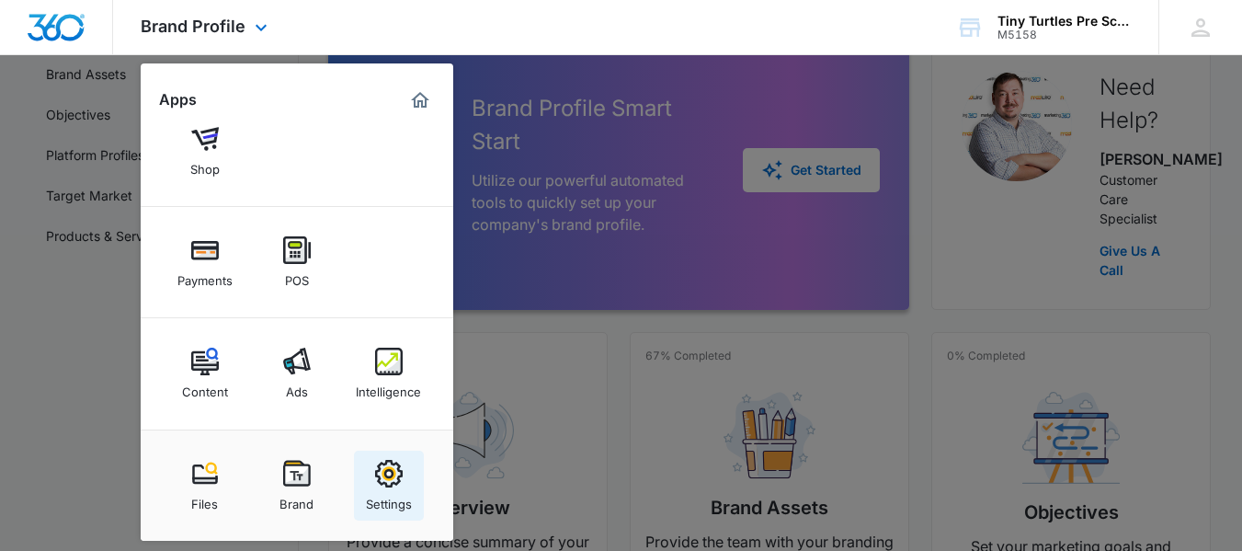
click at [391, 477] on img at bounding box center [389, 474] width 28 height 28
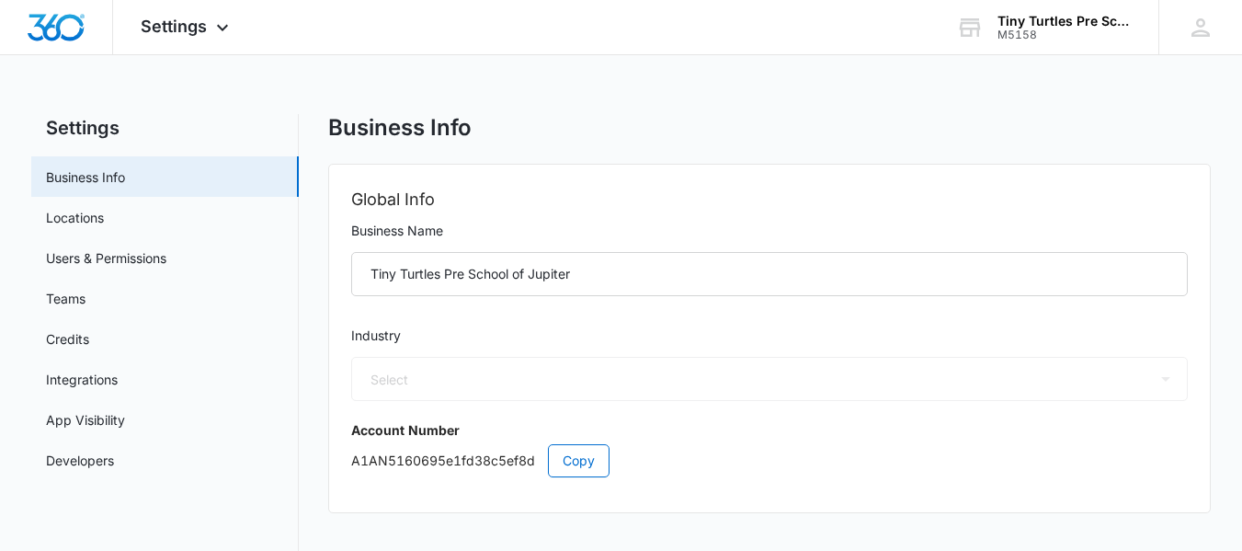
select select "33"
select select "US"
select select "America/[GEOGRAPHIC_DATA]"
click at [209, 29] on div "Settings Apps Reputation Websites Forms CRM Email Social Shop Payments POS Cont…" at bounding box center [187, 27] width 148 height 54
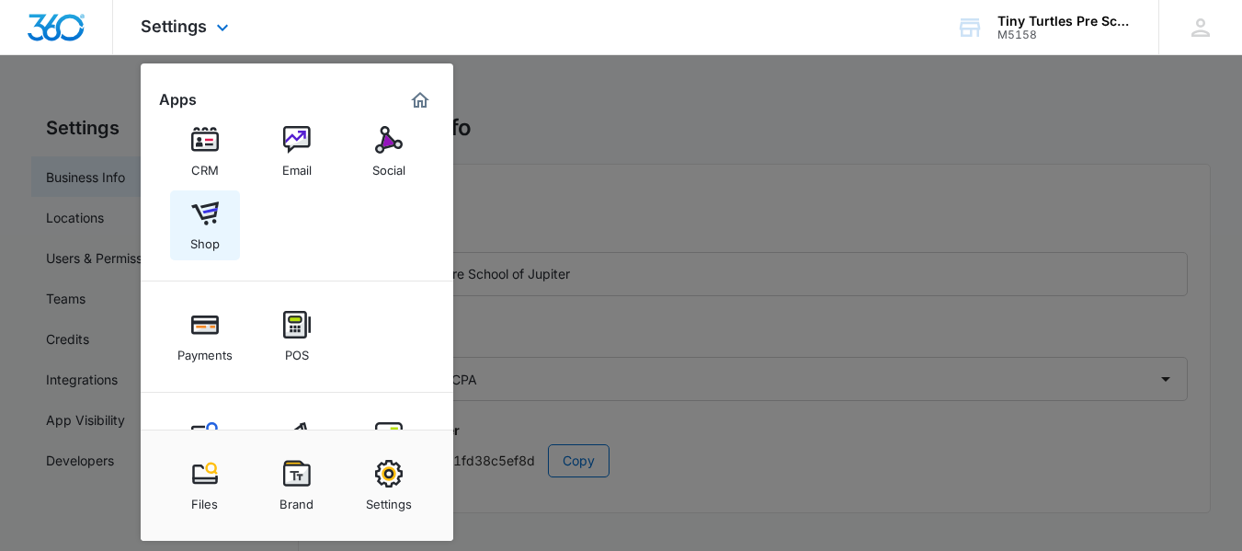
scroll to position [166, 0]
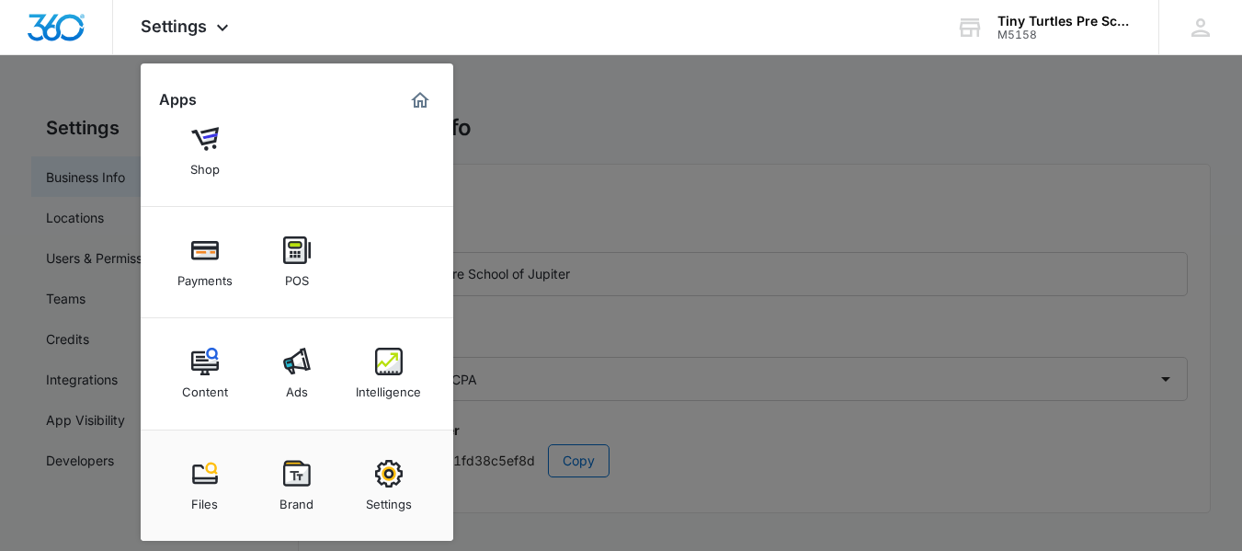
click at [563, 122] on div at bounding box center [621, 275] width 1242 height 551
